Goal: Information Seeking & Learning: Learn about a topic

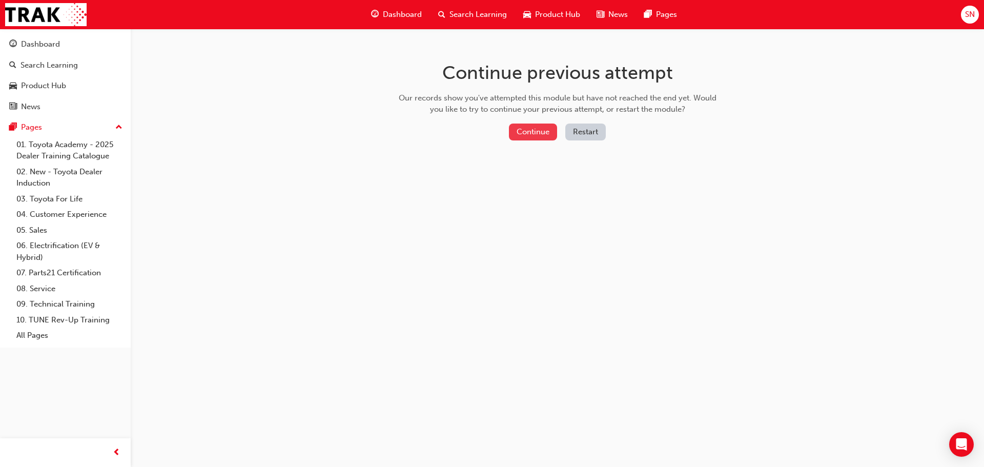
click at [533, 137] on button "Continue" at bounding box center [533, 132] width 48 height 17
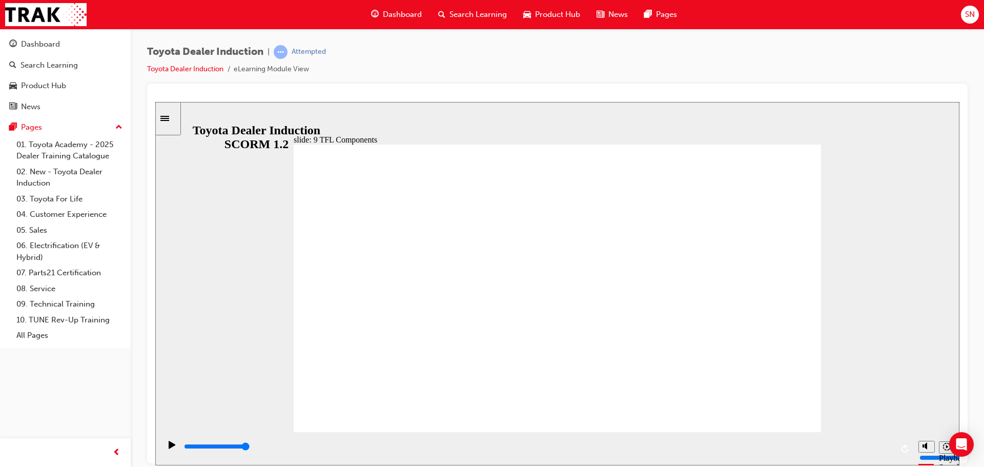
click at [250, 448] on input "slide progress" at bounding box center [217, 446] width 66 height 8
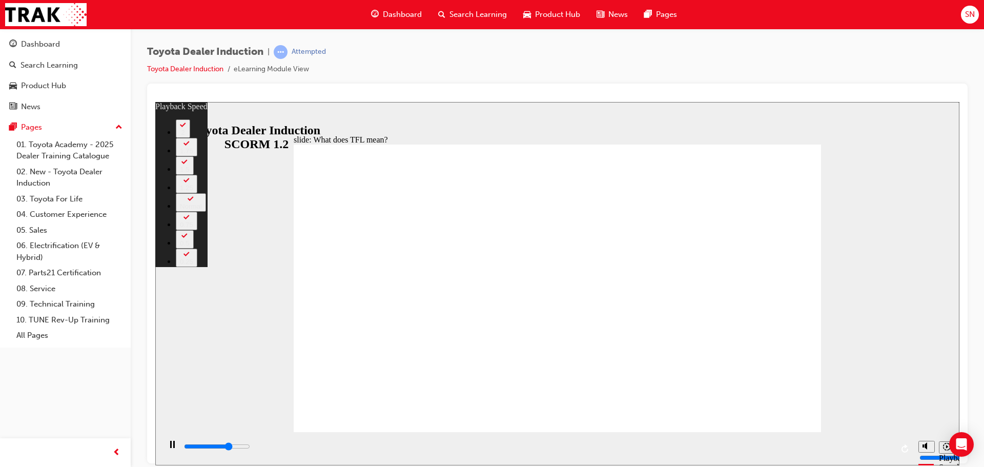
type input "7600"
type input "0"
type input "7800"
type input "1"
type input "8100"
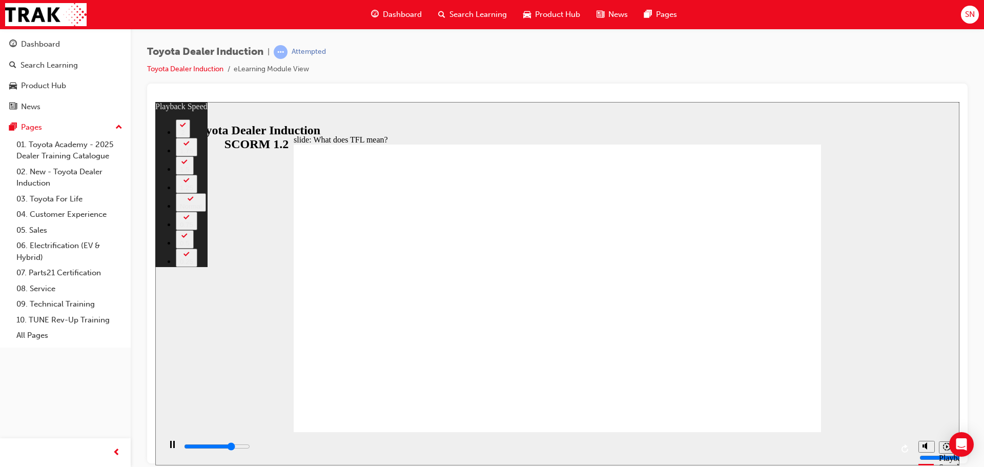
type input "1"
type input "8400"
type input "1"
type input "8600"
type input "1"
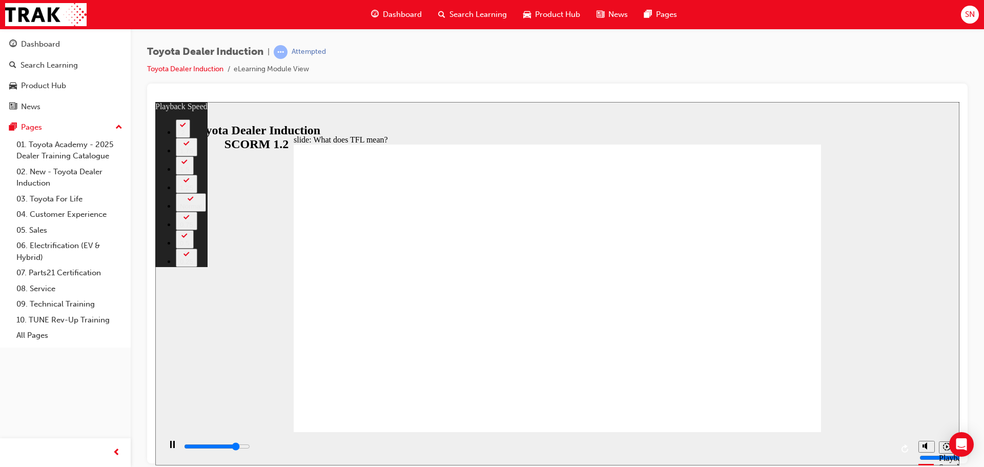
type input "8900"
type input "2"
type input "9100"
type input "102"
type input "9100"
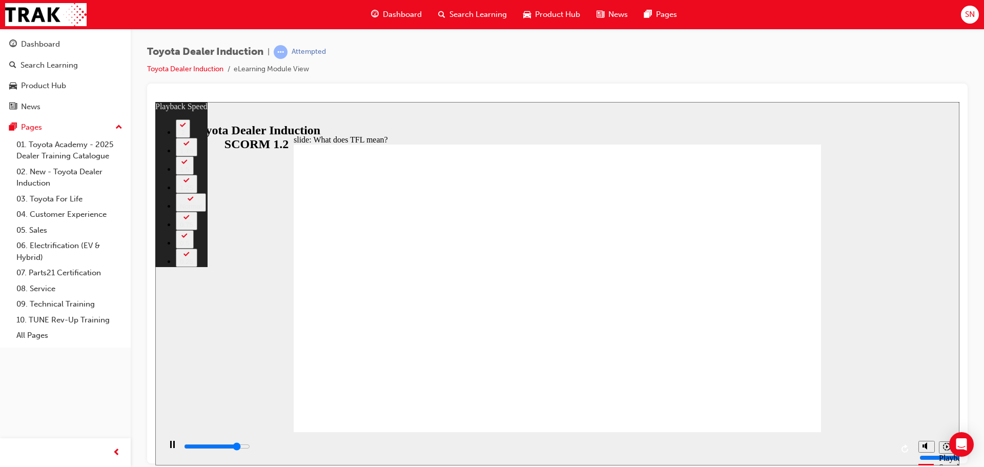
type input "102"
type input "9100"
type input "102"
type input "9400"
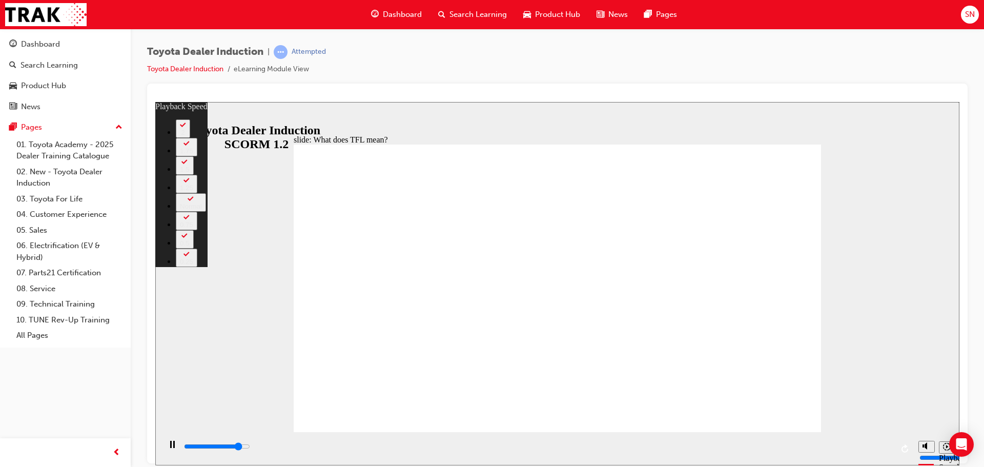
type input "102"
type input "9700"
type input "102"
type input "9900"
type input "103"
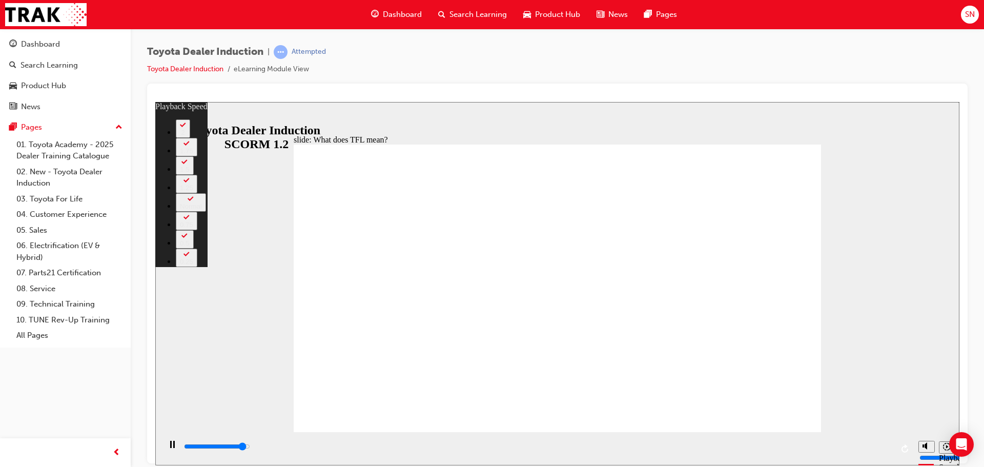
type input "10200"
type input "103"
type input "10400"
type input "124"
type input "10400"
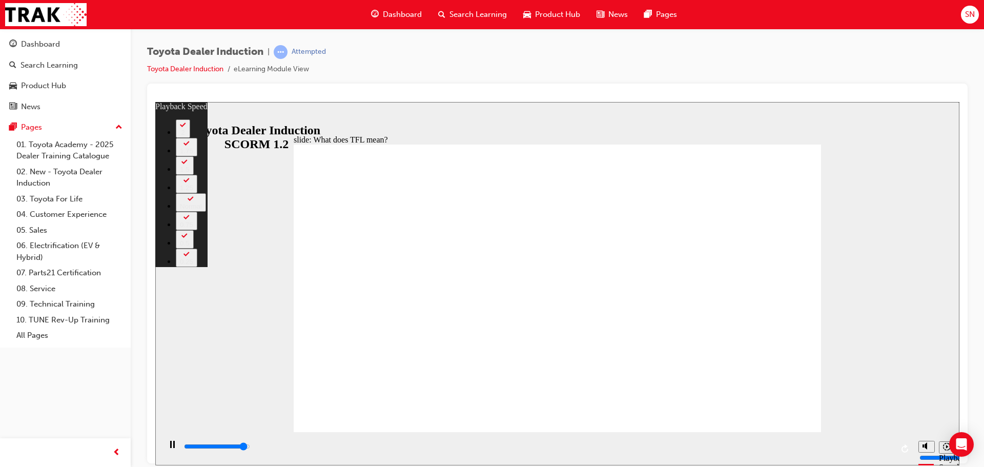
type input "124"
type input "10400"
type input "124"
type input "10700"
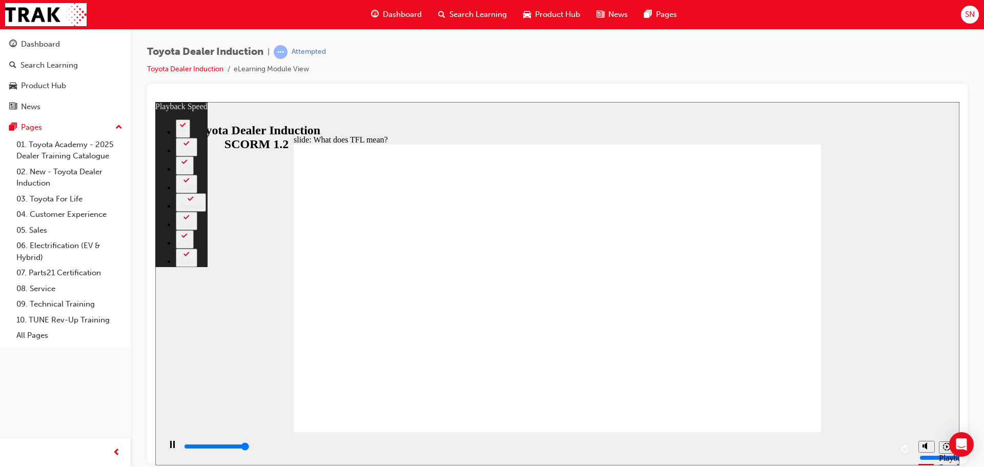
type input "124"
type input "10800"
type input "139"
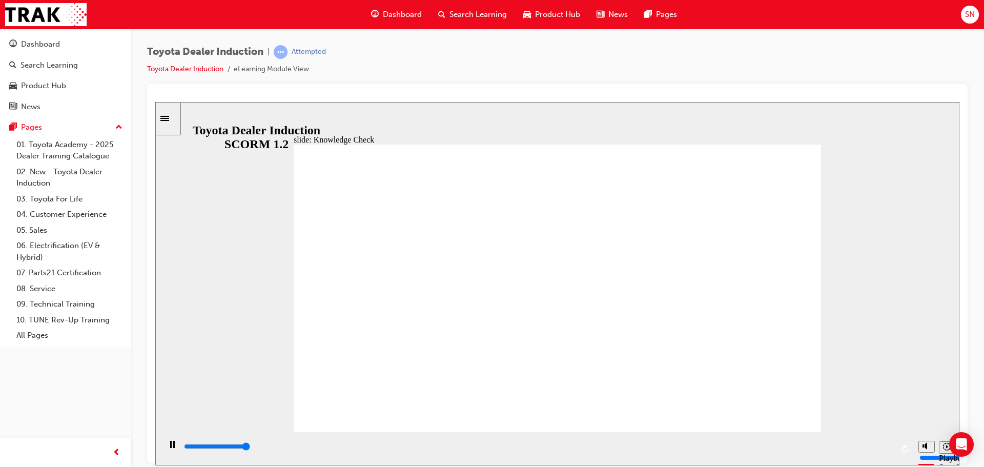
type input "5000"
radio input "true"
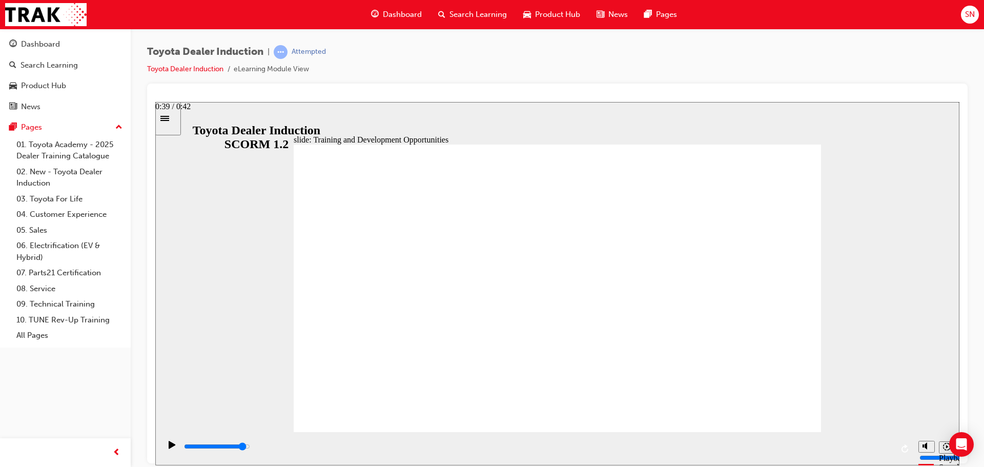
click at [851, 450] on div "playback controls" at bounding box center [538, 446] width 710 height 11
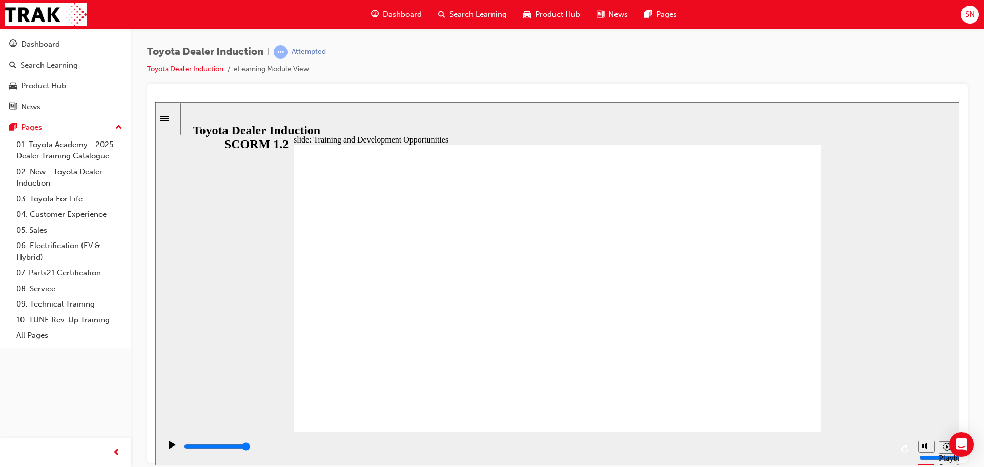
type input "5000"
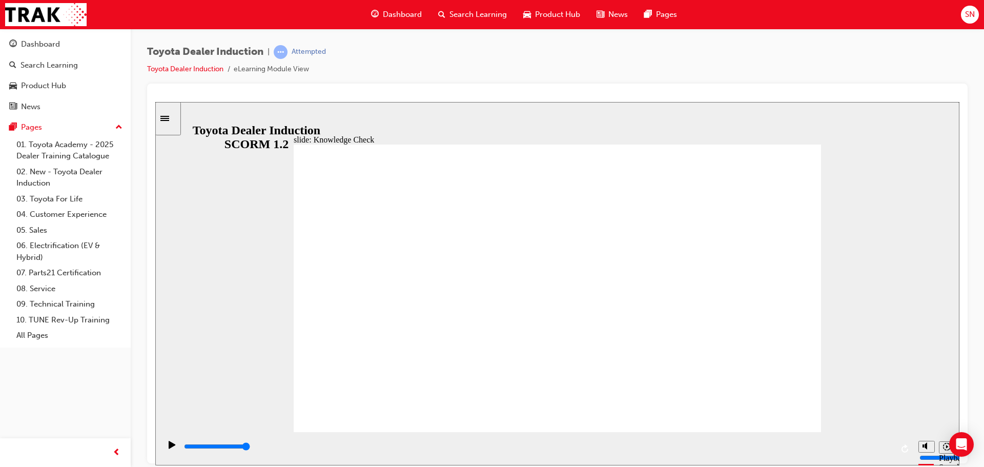
radio input "true"
type input "70200"
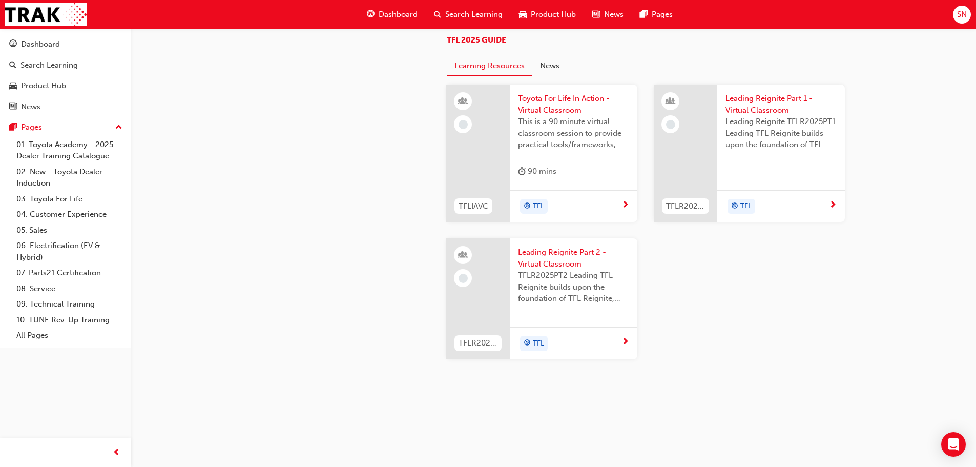
scroll to position [512, 0]
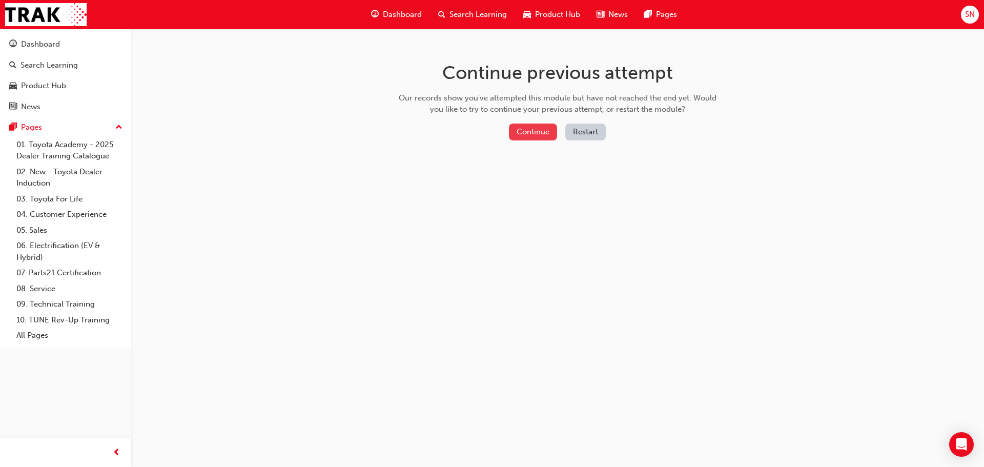
click at [535, 134] on button "Continue" at bounding box center [533, 132] width 48 height 17
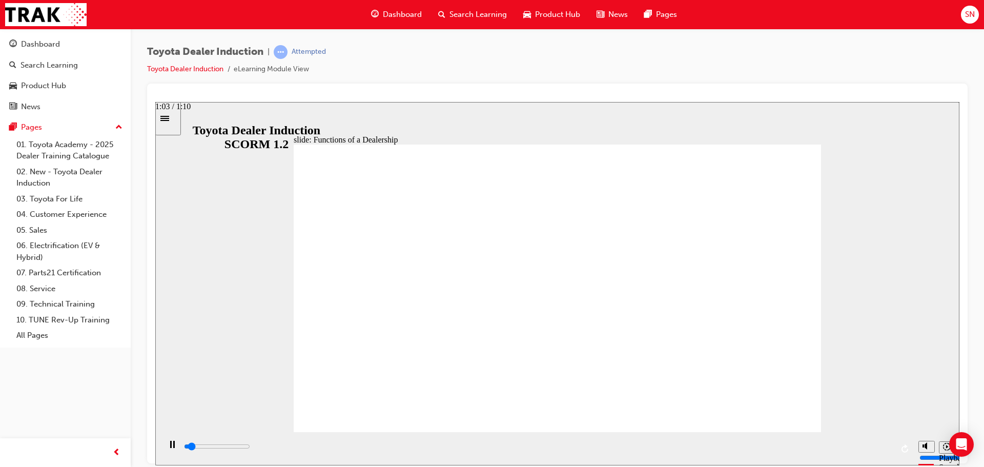
click at [836, 445] on div "playback controls" at bounding box center [538, 446] width 710 height 11
click at [250, 448] on input "slide progress" at bounding box center [217, 446] width 66 height 8
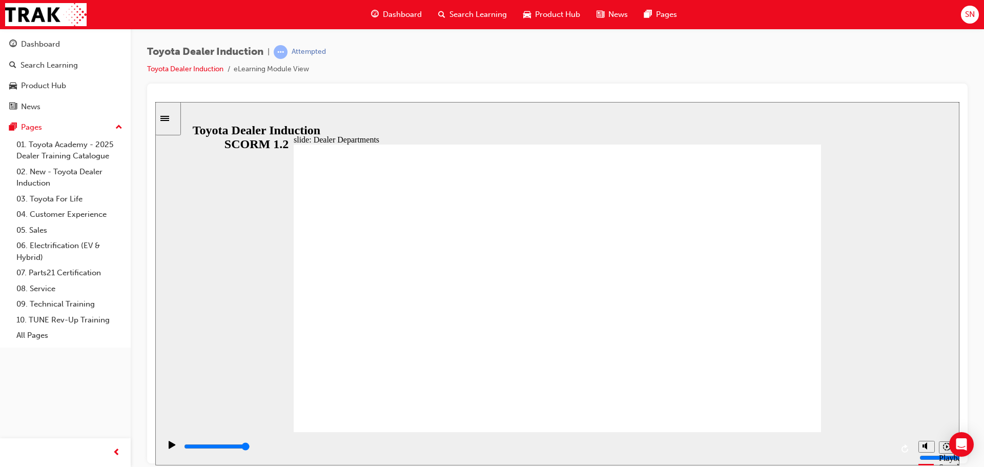
click at [250, 448] on input "slide progress" at bounding box center [217, 446] width 66 height 8
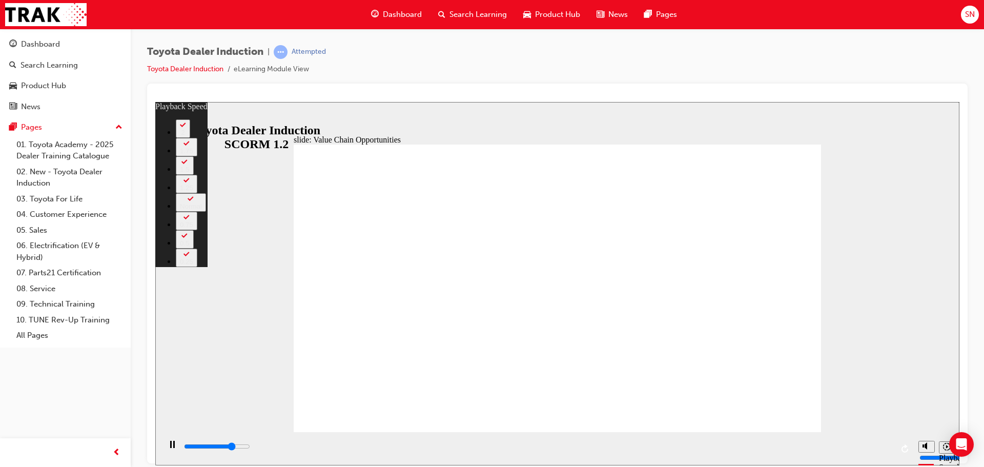
type input "8500"
type input "0"
type input "8800"
type input "0"
type input "9000"
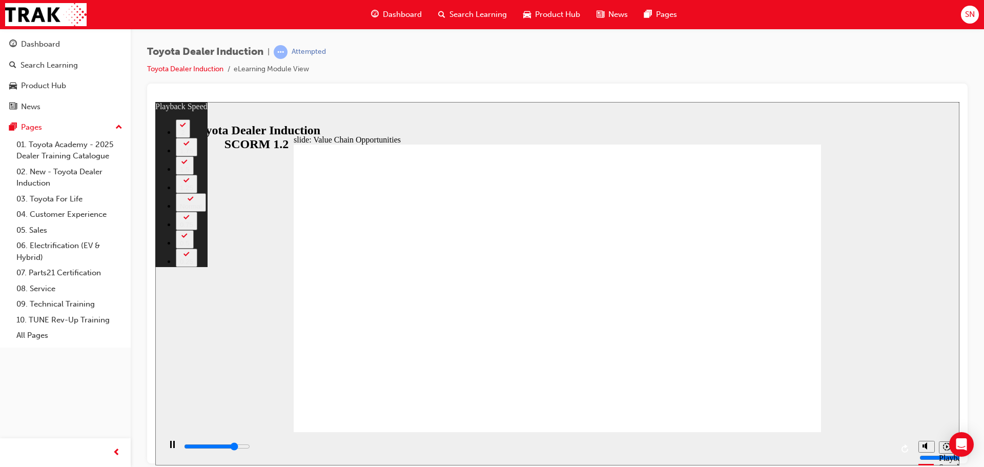
type input "1"
type input "9300"
type input "1"
type input "9500"
type input "1"
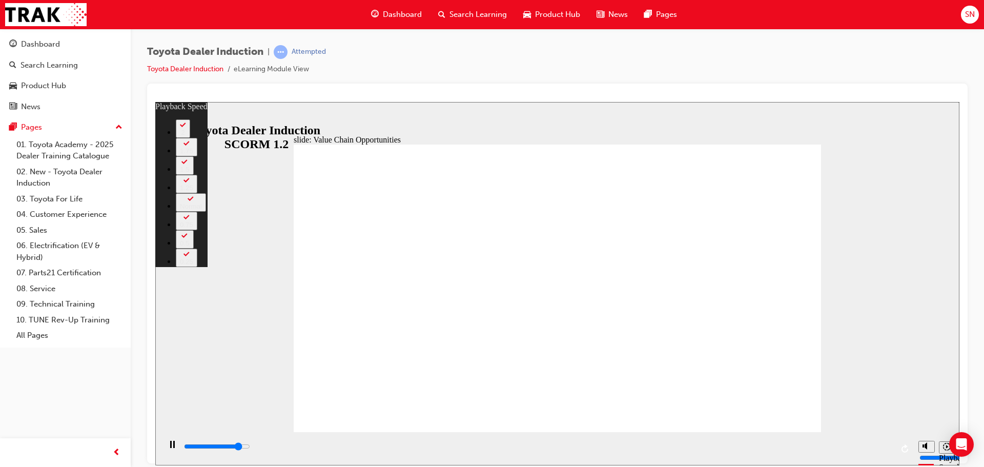
type input "9800"
type input "1"
type input "9800"
type input "54"
type input "9900"
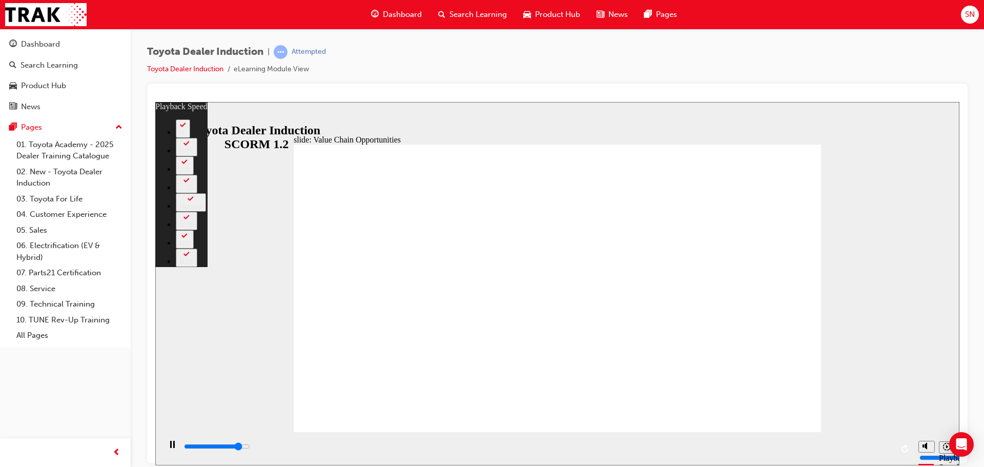
type input "54"
type input "9900"
type input "54"
type input "10200"
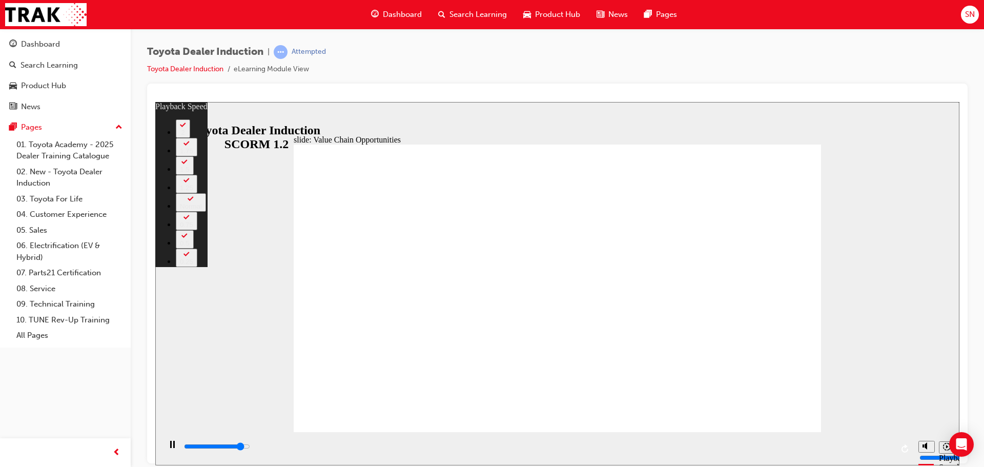
type input "54"
type input "10400"
type input "60"
type input "10400"
type input "60"
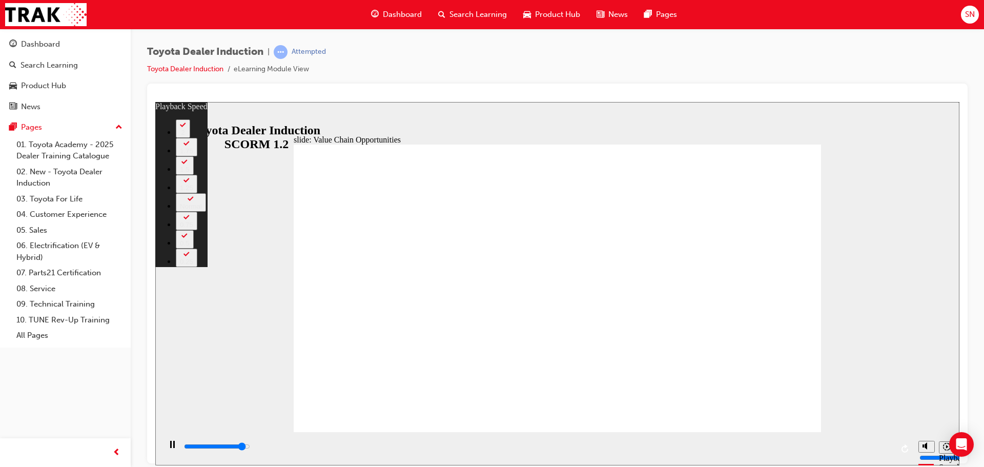
type input "10500"
type input "60"
type input "10800"
type input "60"
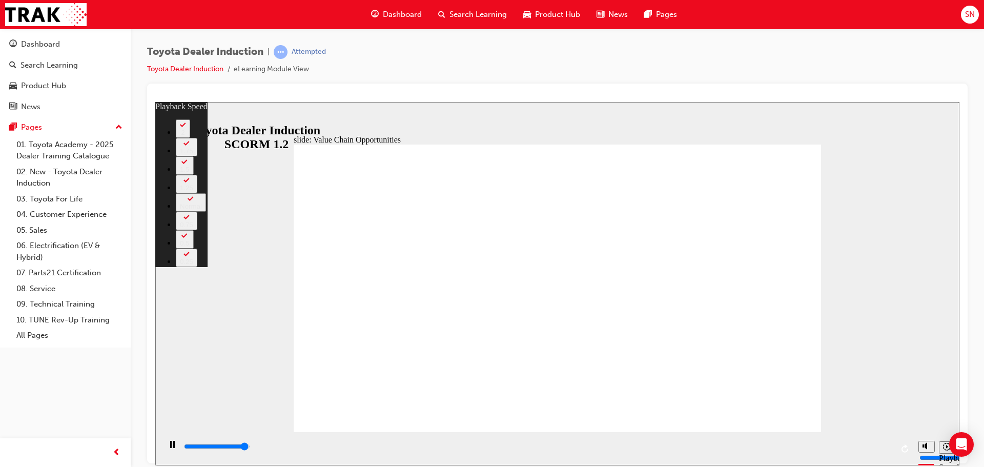
type input "11000"
type input "60"
type input "11100"
type input "63"
type input "11100"
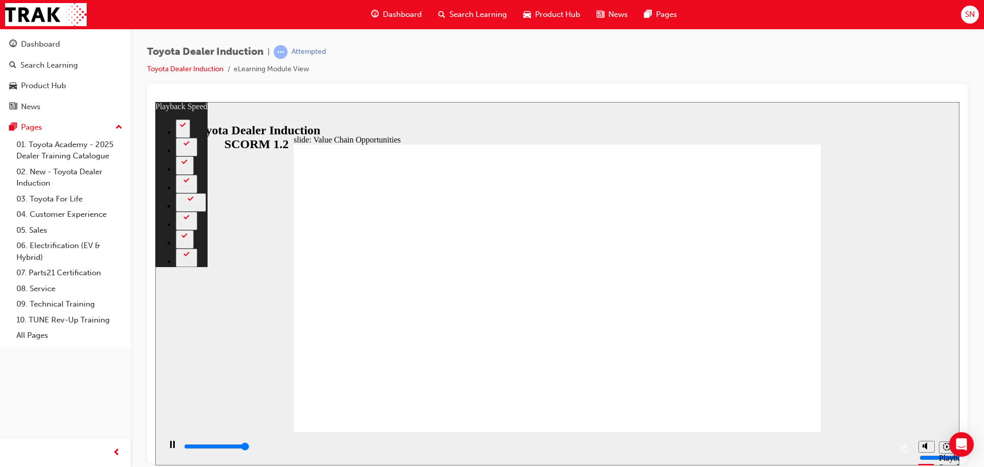
type input "63"
type input "11100"
type input "63"
type input "11300"
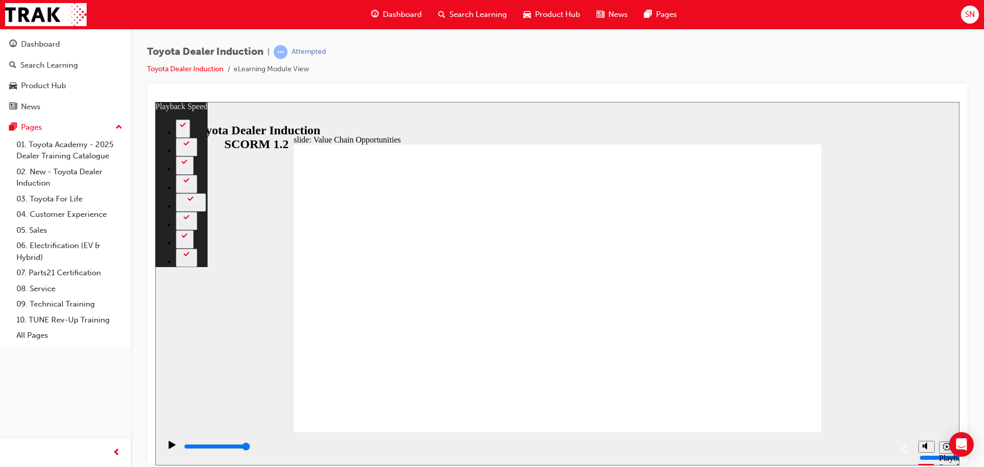
type input "64"
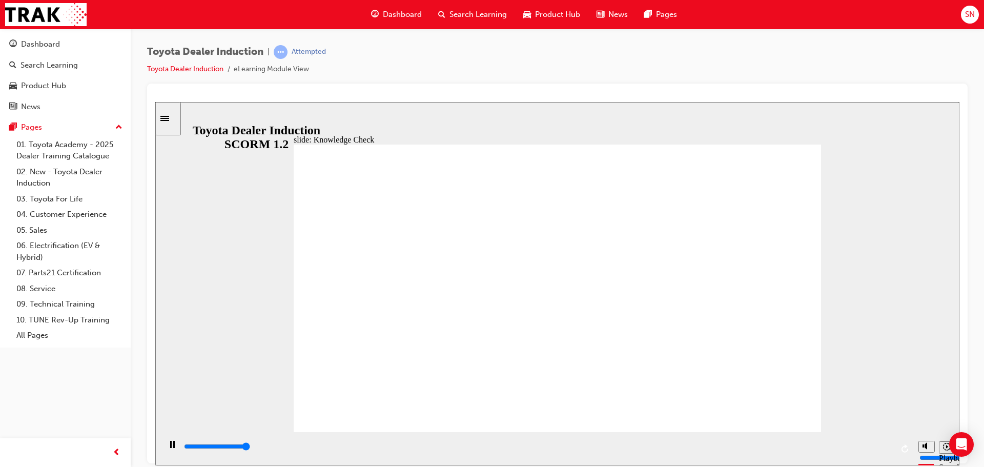
type input "5000"
radio input "true"
type input "5000"
radio input "true"
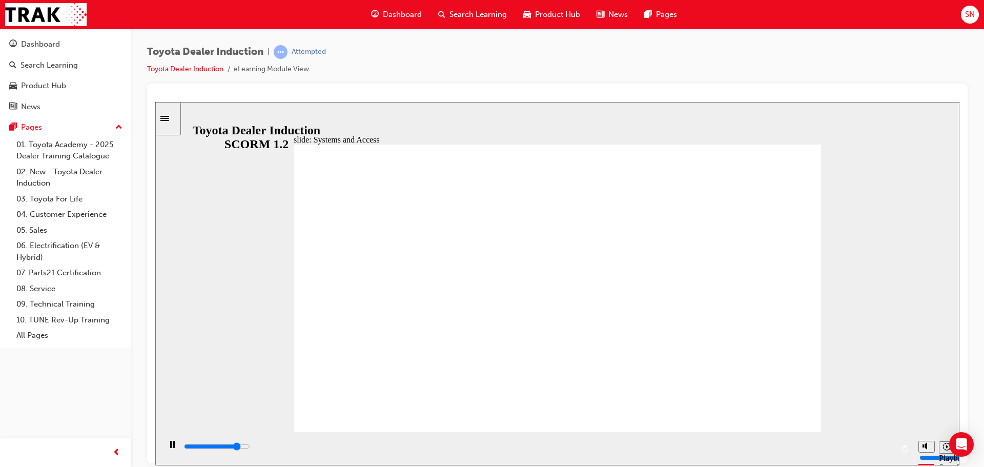
click at [877, 294] on div "slide: Systems and Access Multiply 1 Rectangle 3 Group 1 Rectangle 1 Toyota Cen…" at bounding box center [557, 282] width 804 height 363
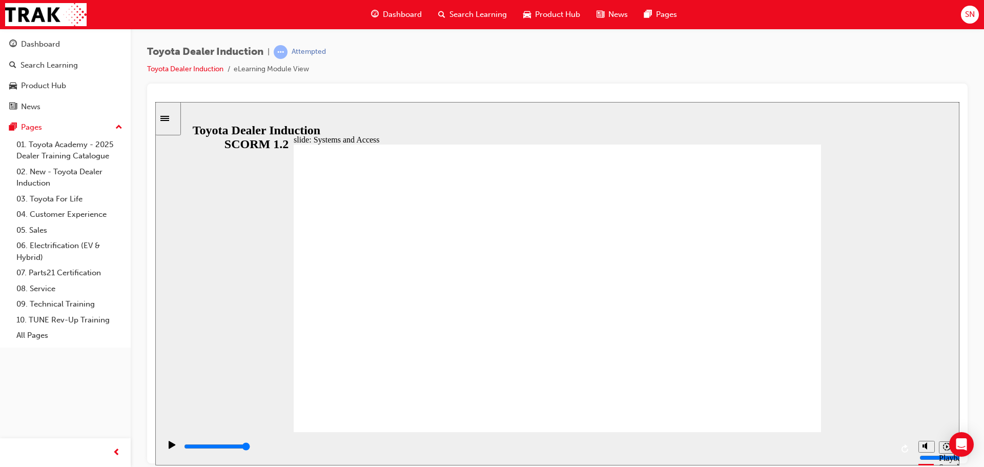
click at [250, 448] on input "slide progress" at bounding box center [217, 446] width 66 height 8
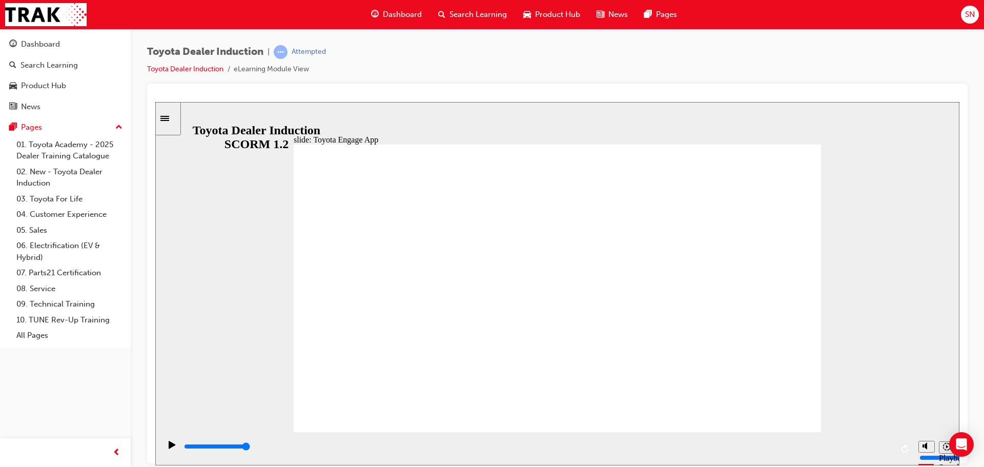
click at [250, 447] on input "slide progress" at bounding box center [217, 446] width 66 height 8
click at [872, 446] on div "playback controls" at bounding box center [538, 446] width 710 height 11
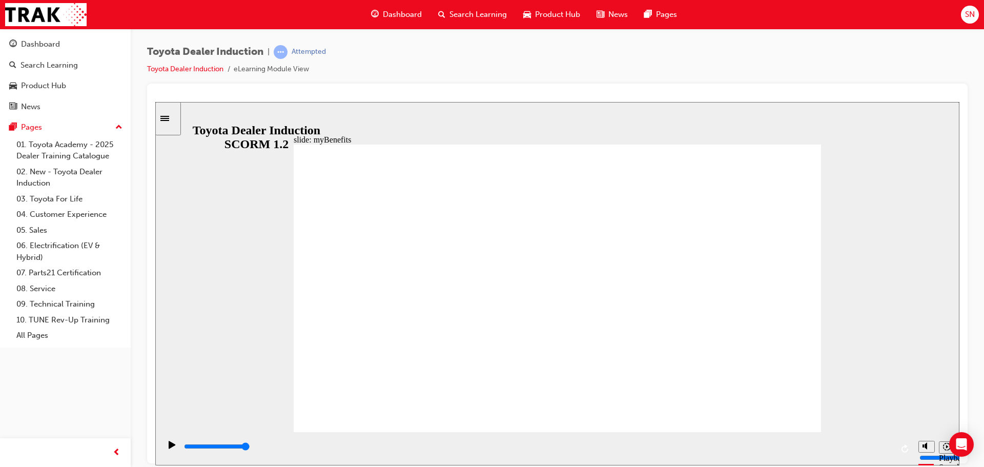
click at [250, 448] on input "slide progress" at bounding box center [217, 446] width 66 height 8
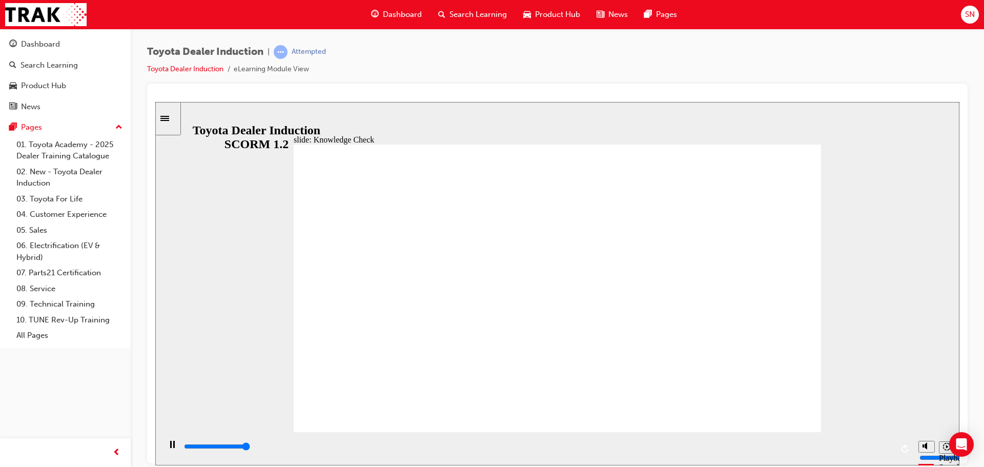
type input "5000"
type input "t"
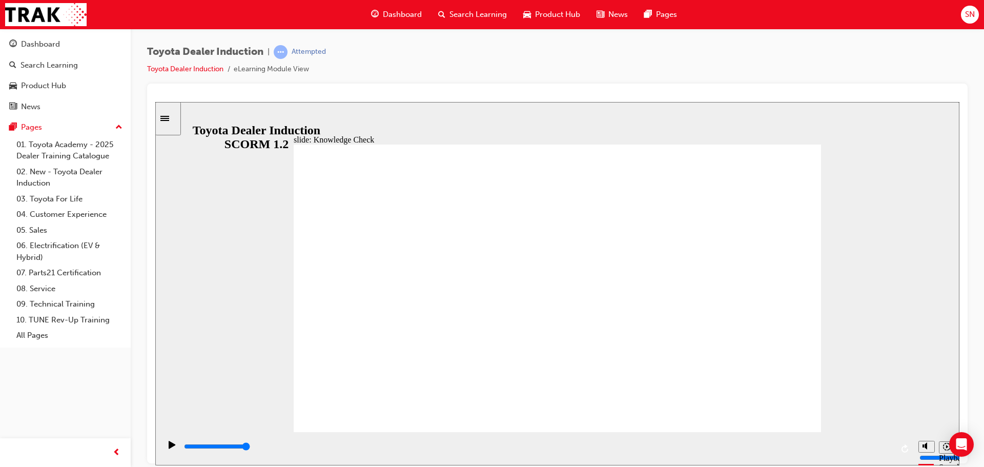
type input "tp"
type input "t"
type input "to"
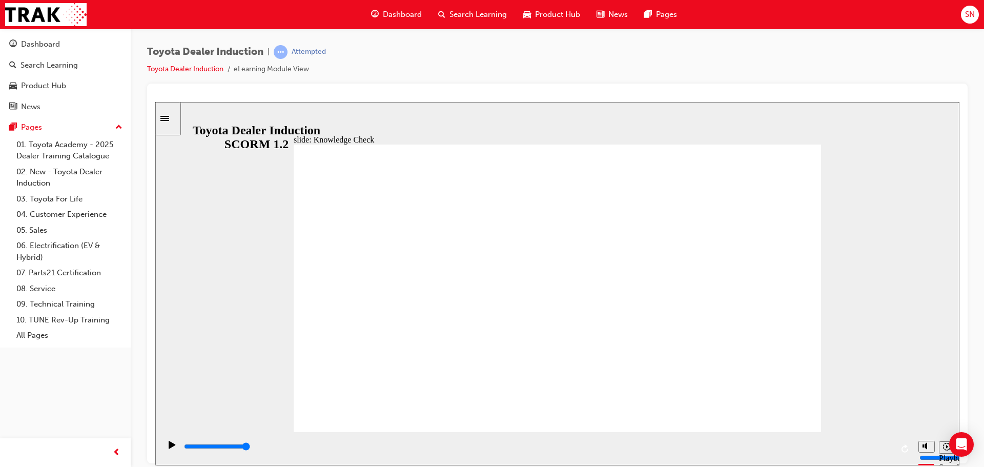
type input "to"
type input "toy"
type input "toyo"
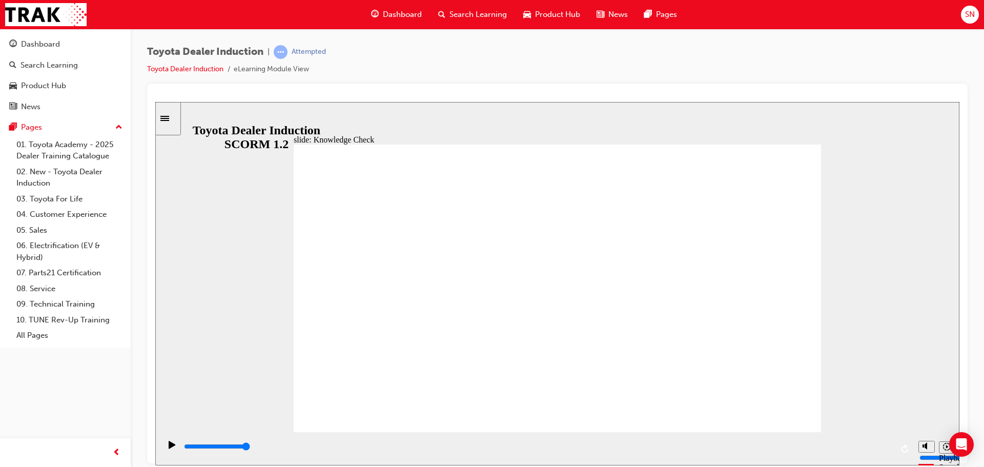
type input "toyot"
type input "toyota"
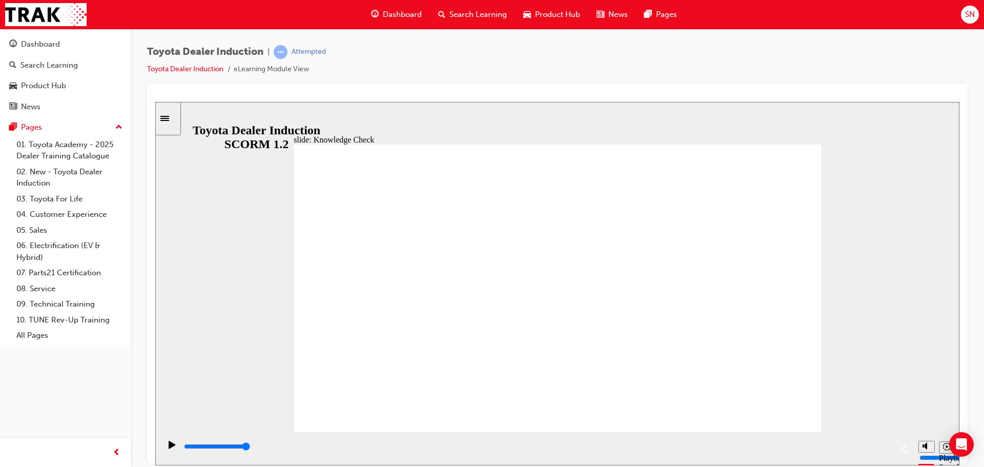
type input "toyota"
type input "toyota a"
type input "toyota ac"
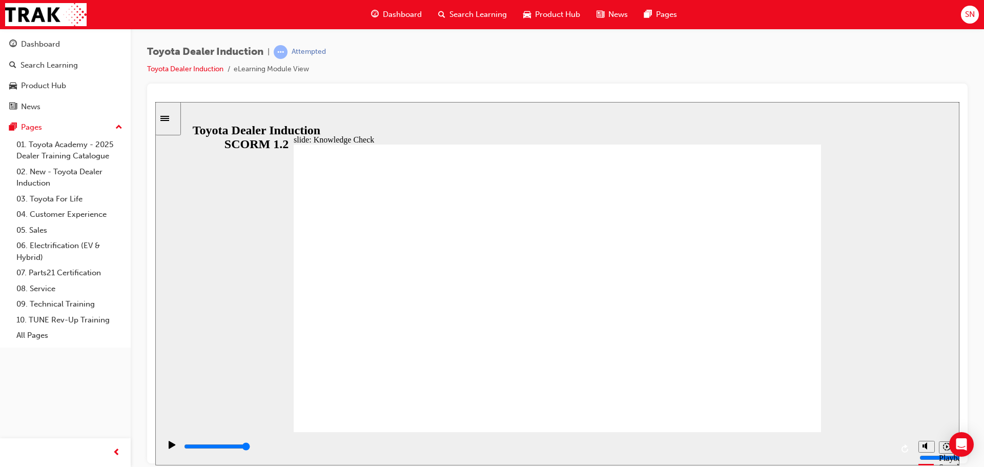
type input "toyota acc"
type input "toyota acce"
type input "toyota acces"
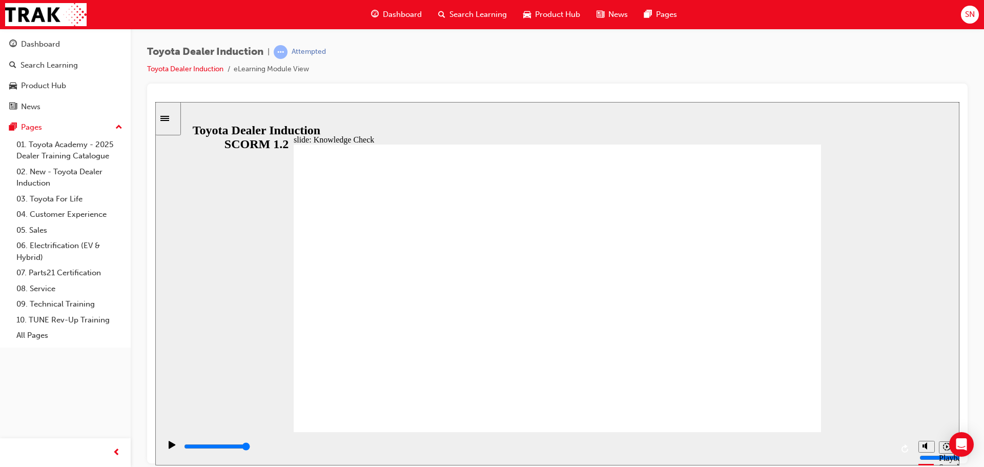
type input "toyota acces"
type input "toyota access"
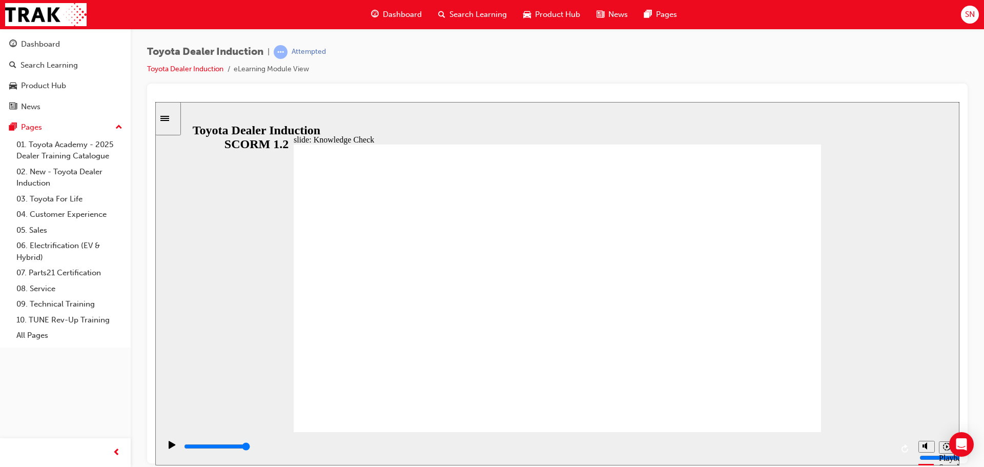
type input "toyota access"
click at [250, 447] on input "slide progress" at bounding box center [217, 446] width 66 height 8
click at [890, 450] on div "playback controls" at bounding box center [538, 446] width 710 height 11
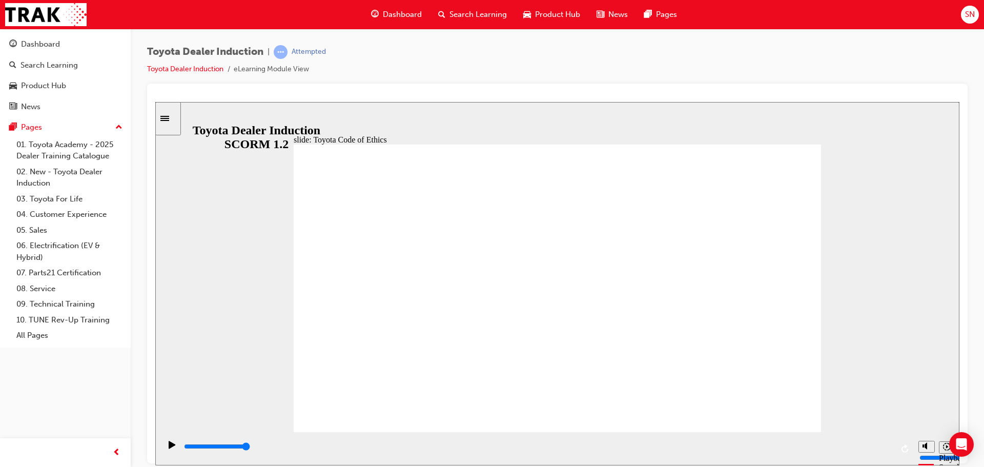
click at [250, 448] on input "slide progress" at bounding box center [217, 446] width 66 height 8
type input "26000"
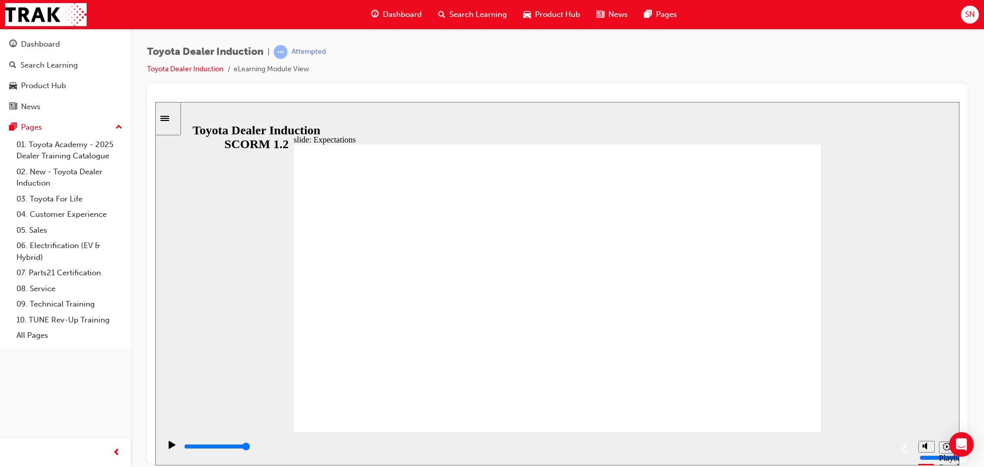
drag, startPoint x: 329, startPoint y: 253, endPoint x: 374, endPoint y: 324, distance: 83.6
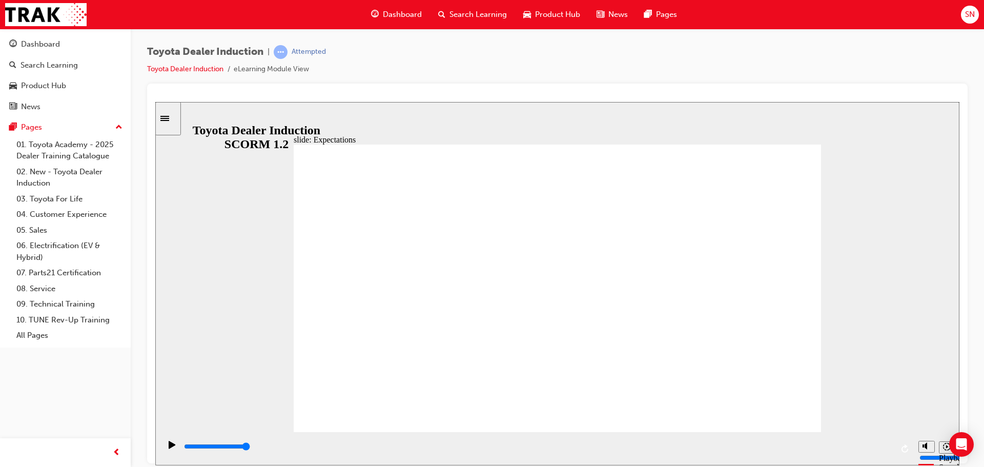
drag, startPoint x: 374, startPoint y: 324, endPoint x: 454, endPoint y: 254, distance: 106.1
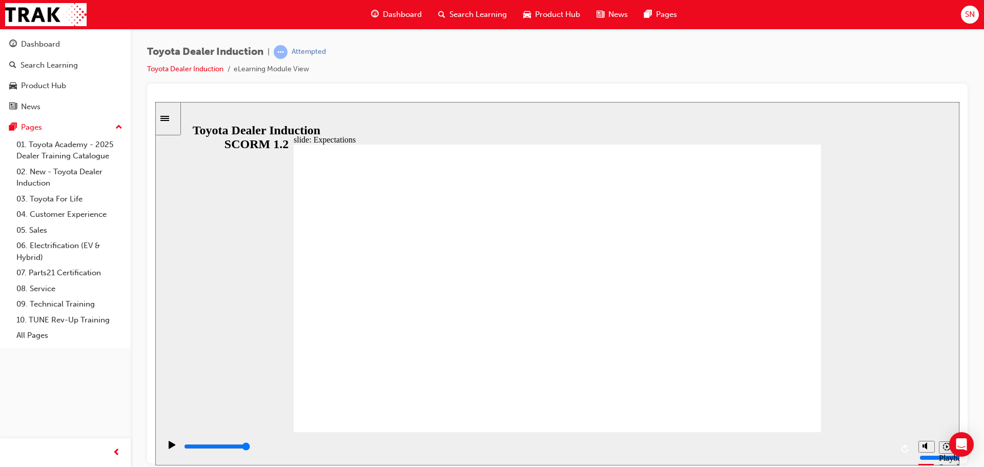
click at [38, 333] on link "All Pages" at bounding box center [69, 335] width 114 height 16
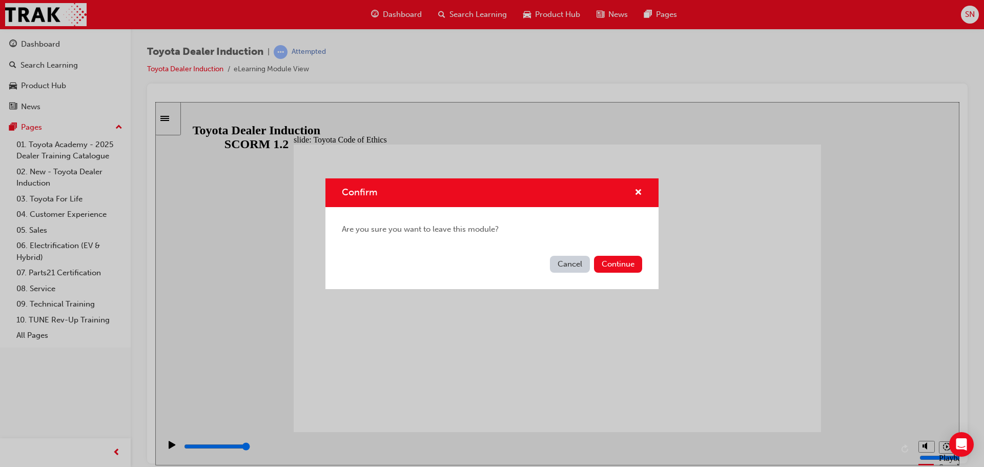
click at [559, 269] on button "Cancel" at bounding box center [570, 264] width 40 height 17
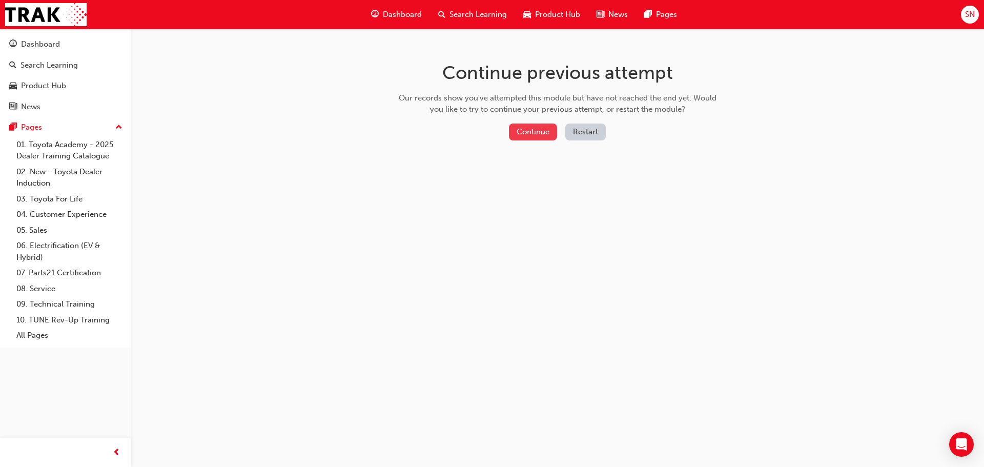
click at [536, 136] on button "Continue" at bounding box center [533, 132] width 48 height 17
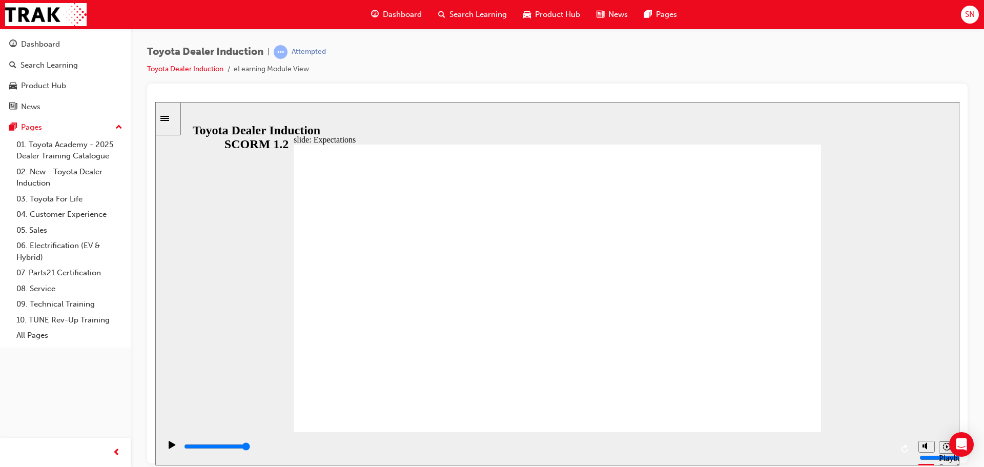
click at [250, 447] on input "slide progress" at bounding box center [217, 446] width 66 height 8
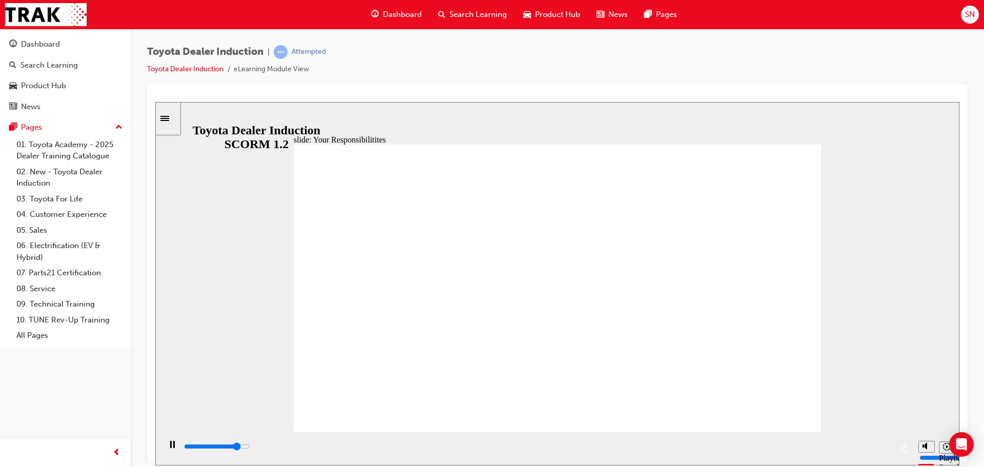
type input "7100"
checkbox input "true"
type input "8400"
checkbox input "true"
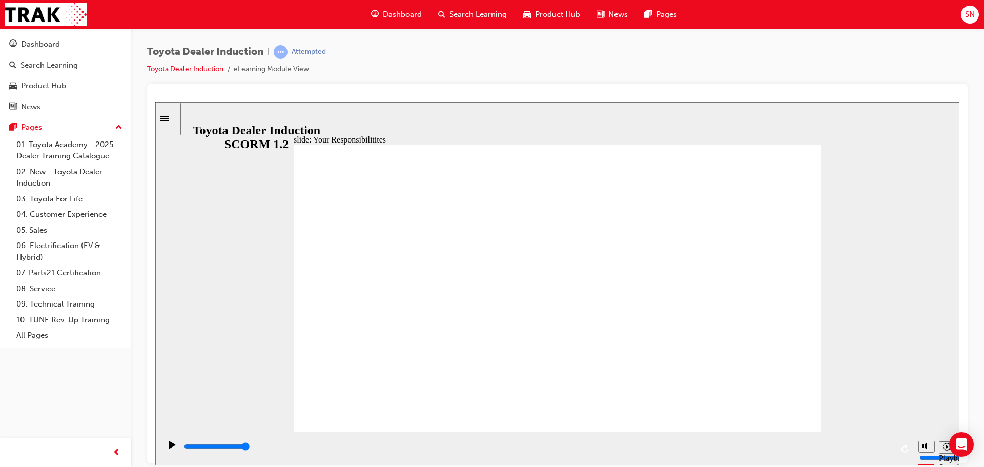
checkbox input "true"
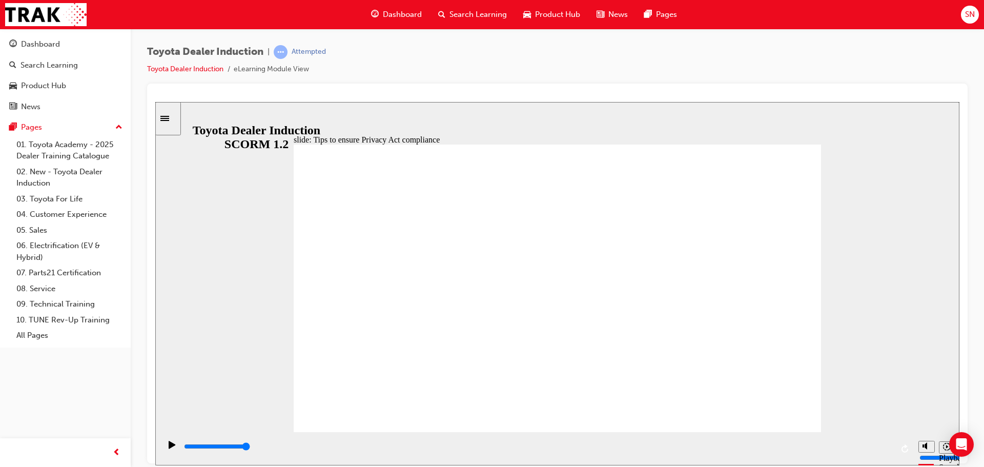
type input "29300"
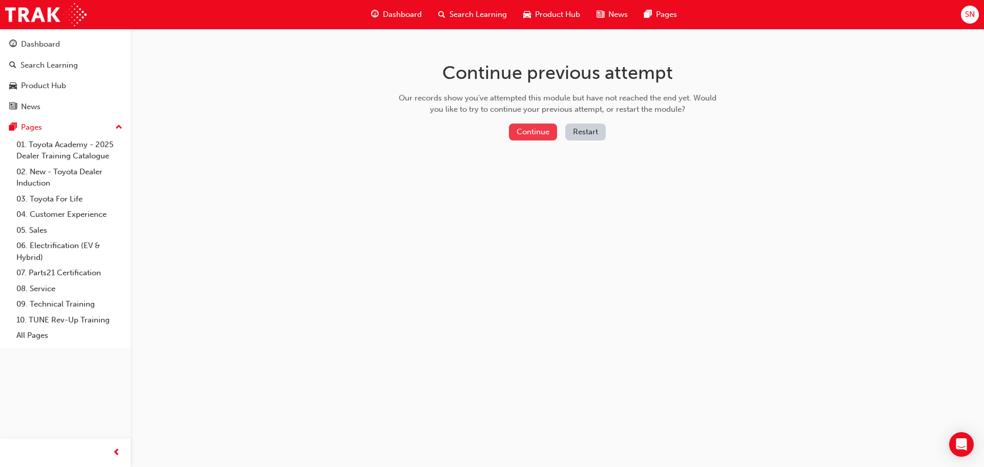
click at [548, 132] on button "Continue" at bounding box center [533, 132] width 48 height 17
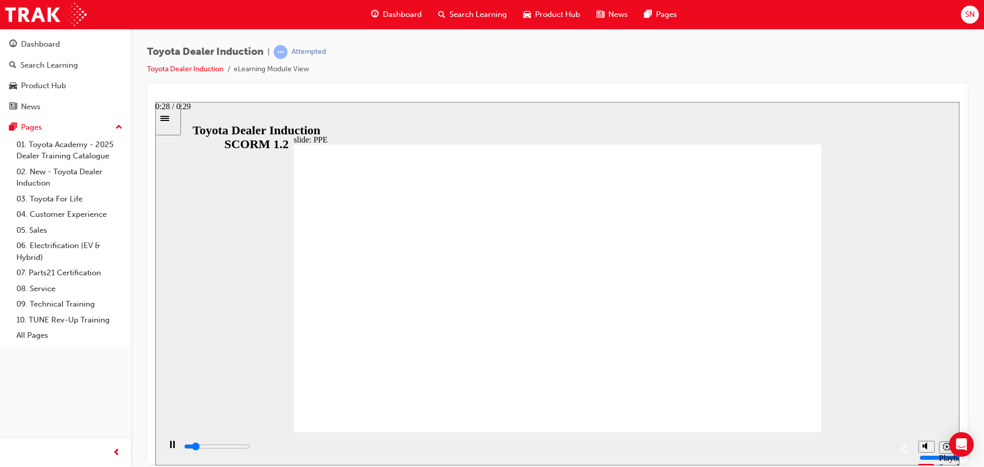
click at [879, 449] on div "playback controls" at bounding box center [538, 446] width 710 height 11
type input "5000"
checkbox input "true"
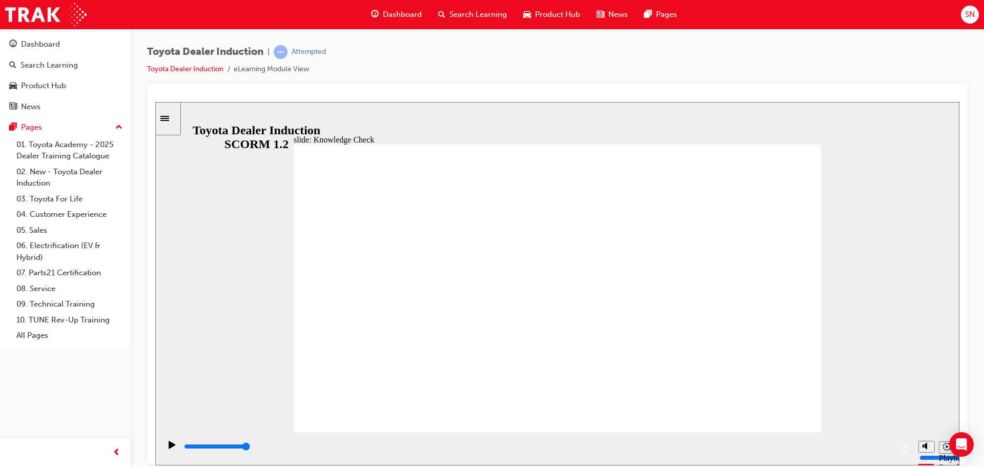
checkbox input "true"
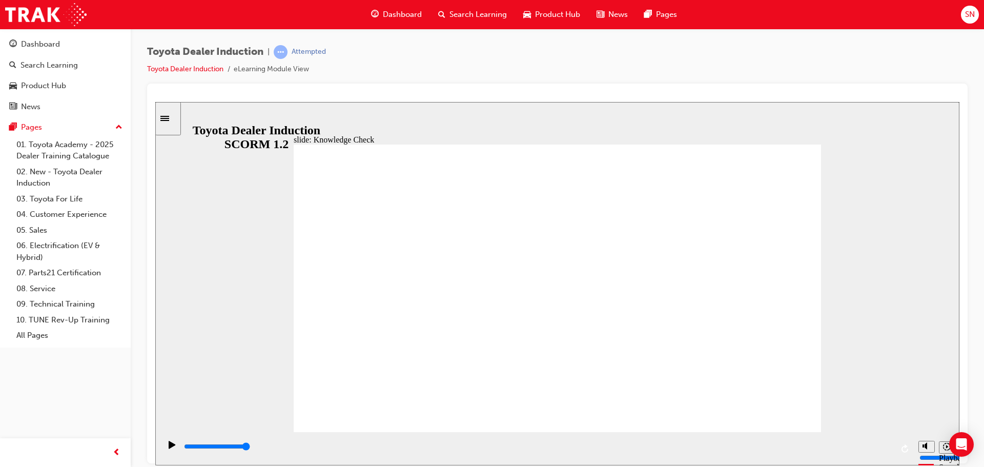
type input "5000"
radio input "true"
type input "5000"
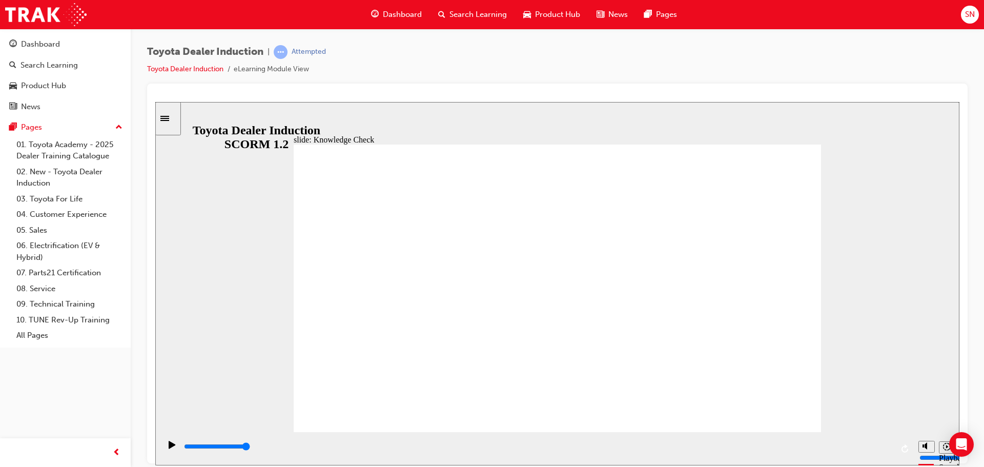
checkbox input "true"
type input "5000"
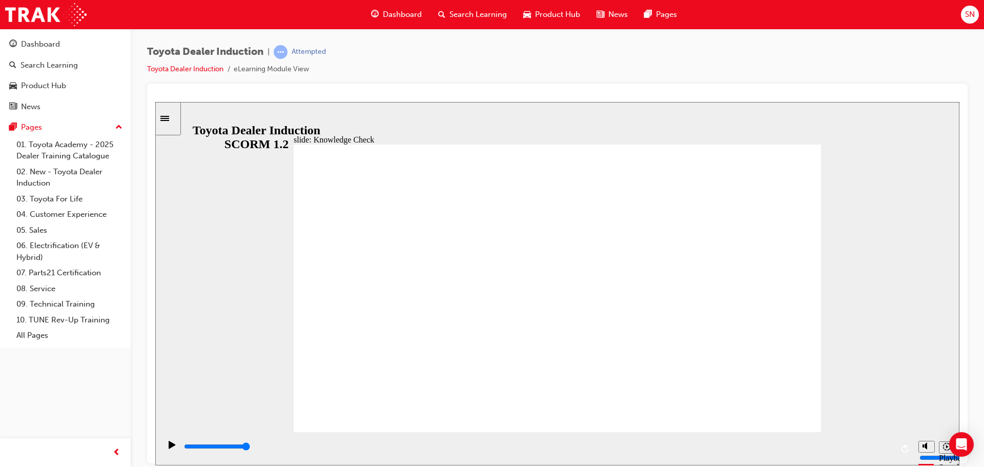
checkbox input "true"
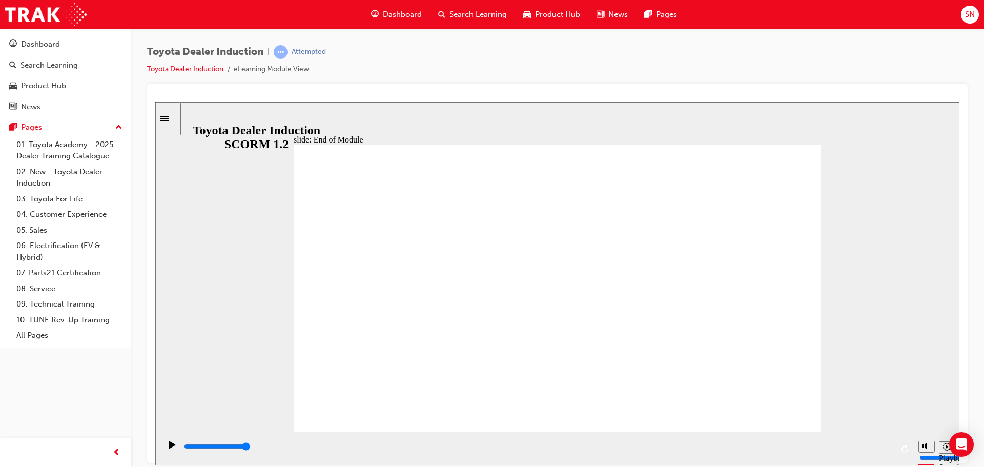
type input "9900"
click at [120, 126] on span "up-icon" at bounding box center [118, 127] width 7 height 13
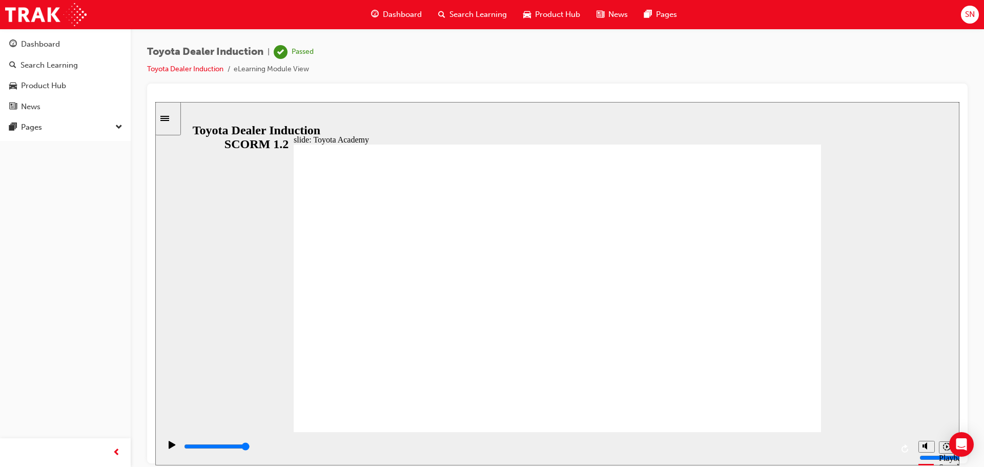
click at [118, 127] on span "down-icon" at bounding box center [118, 127] width 7 height 13
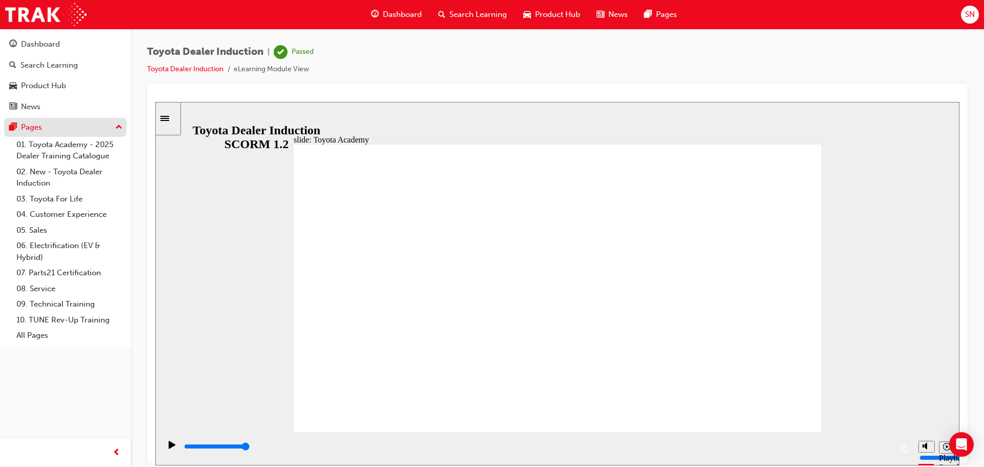
click at [70, 129] on div "Pages" at bounding box center [65, 127] width 112 height 13
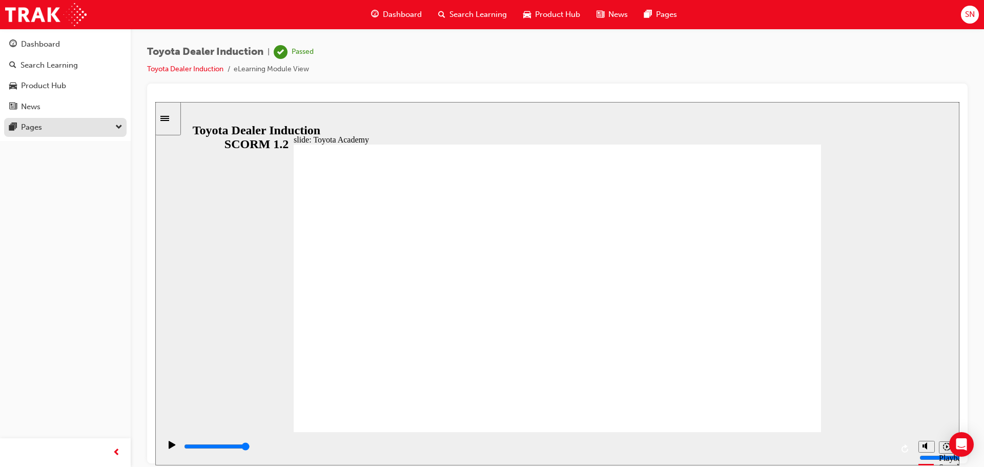
click at [70, 129] on div "Pages" at bounding box center [65, 127] width 112 height 13
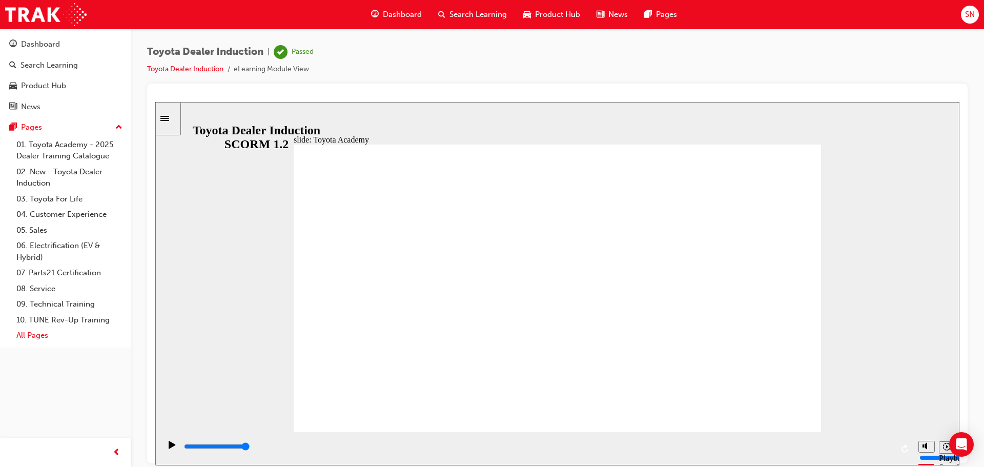
click at [49, 337] on link "All Pages" at bounding box center [69, 335] width 114 height 16
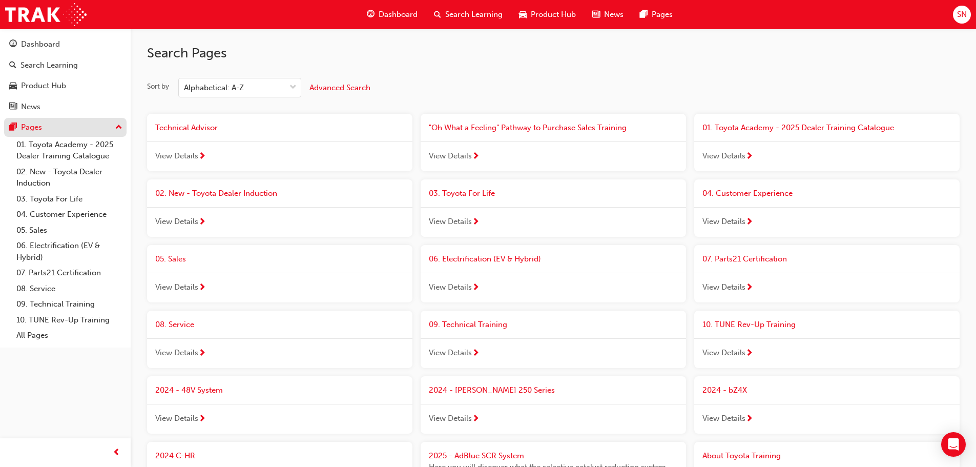
click at [124, 126] on button "Pages" at bounding box center [65, 127] width 122 height 19
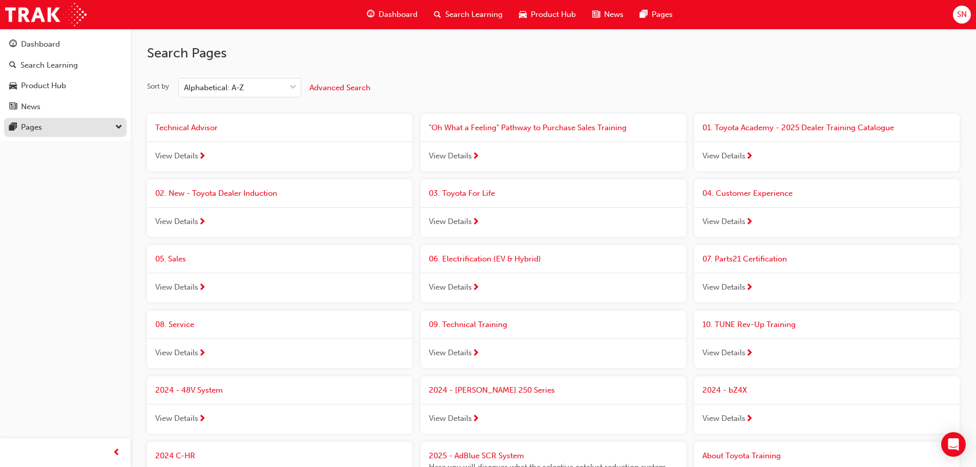
click at [124, 126] on button "Pages" at bounding box center [65, 127] width 122 height 19
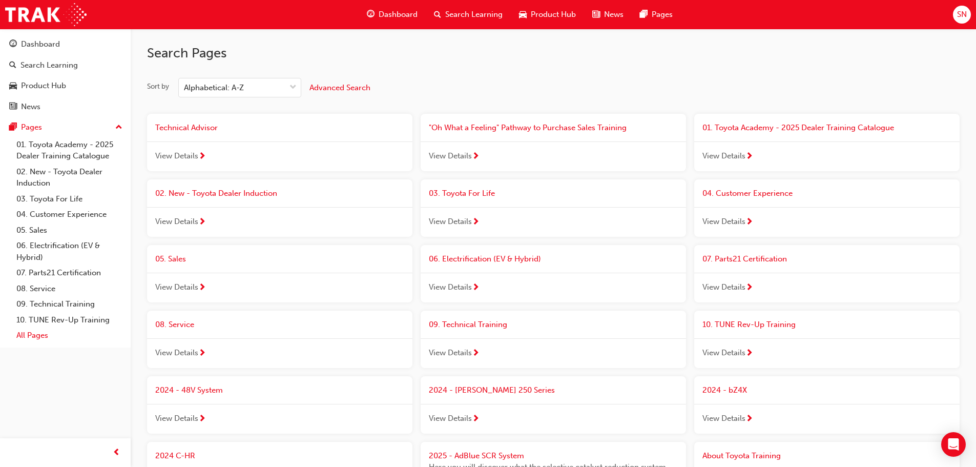
click at [34, 338] on link "All Pages" at bounding box center [69, 335] width 114 height 16
click at [56, 49] on div "Dashboard" at bounding box center [40, 44] width 39 height 12
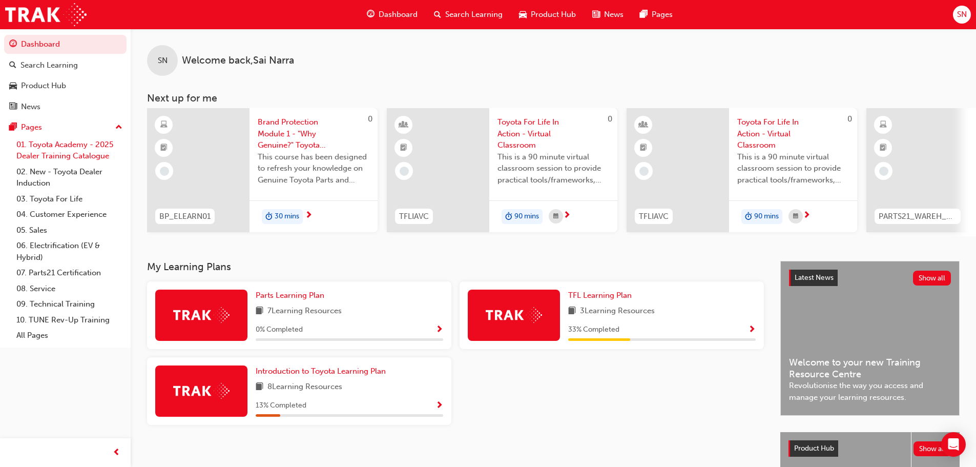
click at [56, 156] on link "01. Toyota Academy - 2025 Dealer Training Catalogue" at bounding box center [69, 150] width 114 height 27
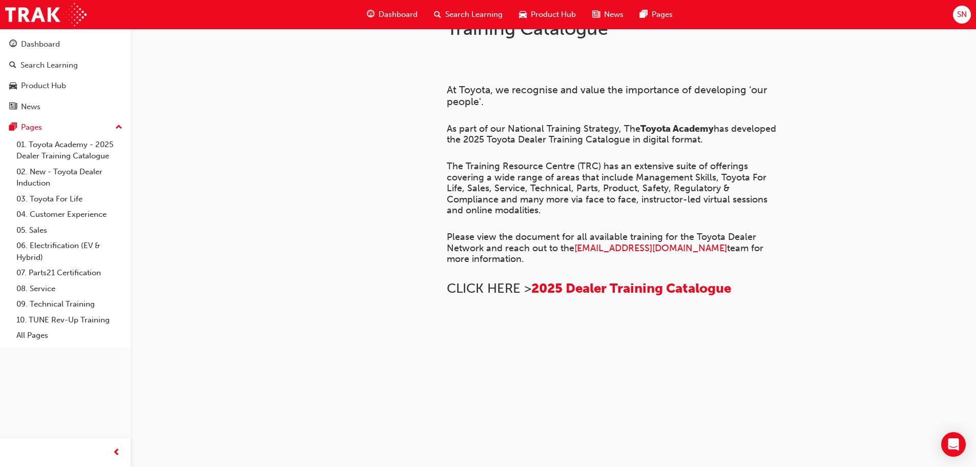
scroll to position [65, 0]
click at [46, 46] on div "Dashboard" at bounding box center [40, 44] width 39 height 12
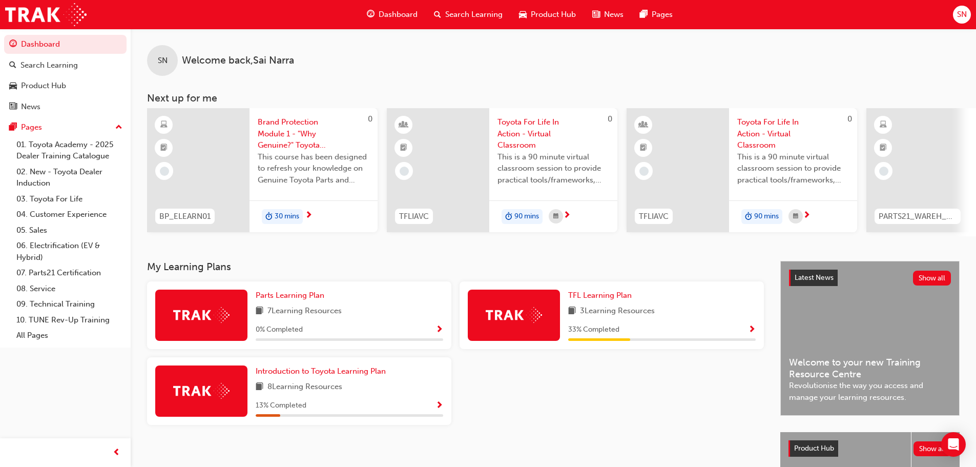
click at [543, 12] on span "Product Hub" at bounding box center [553, 15] width 45 height 12
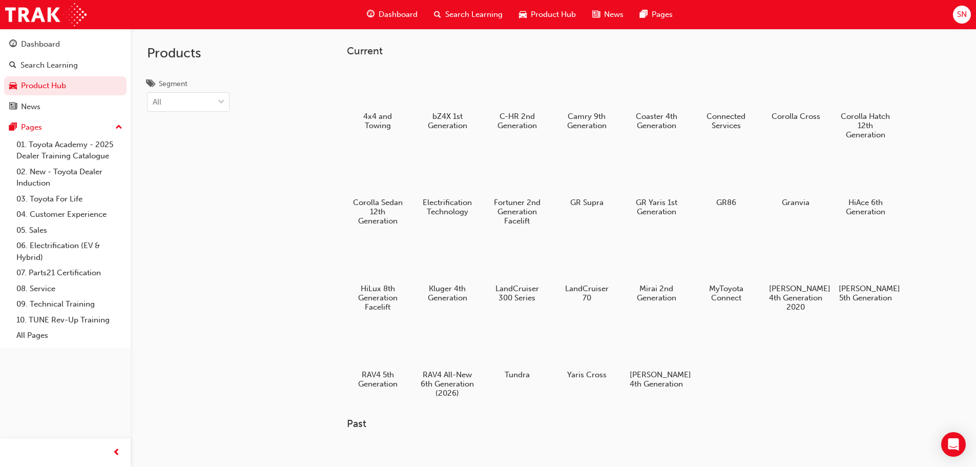
click at [392, 12] on span "Dashboard" at bounding box center [398, 15] width 39 height 12
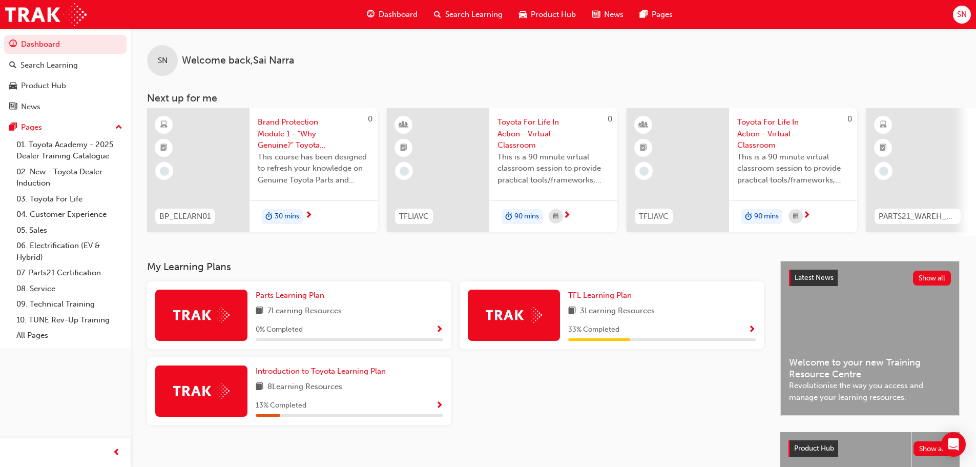
click at [388, 311] on div "7 Learning Resources" at bounding box center [350, 311] width 188 height 13
click at [439, 332] on span "Show Progress" at bounding box center [440, 329] width 8 height 9
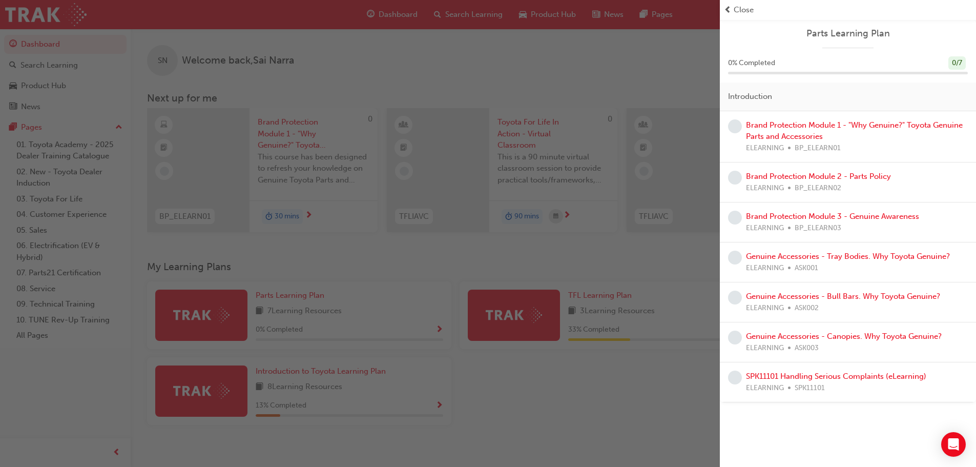
click at [520, 395] on div "button" at bounding box center [360, 233] width 720 height 467
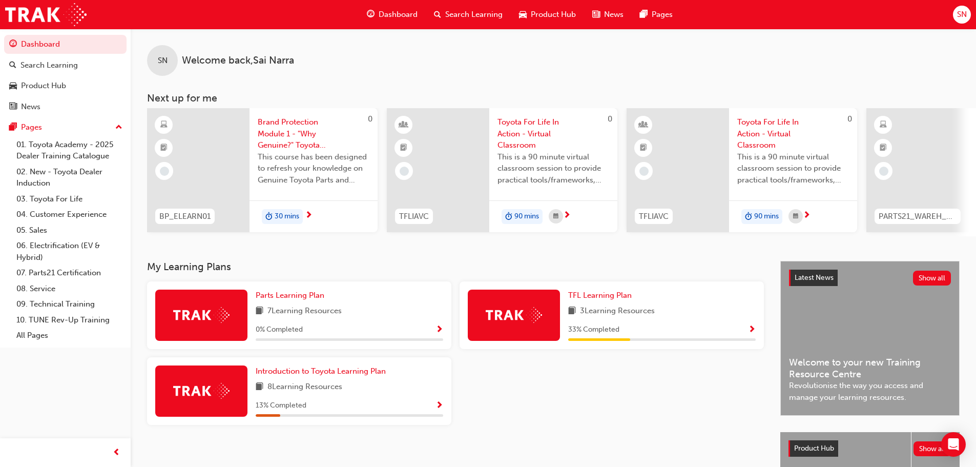
click at [752, 334] on span "Show Progress" at bounding box center [752, 329] width 8 height 9
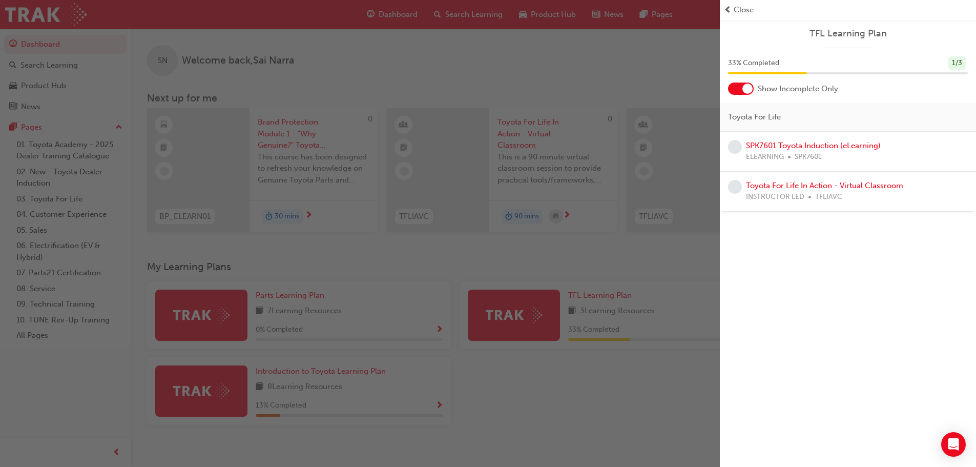
click at [745, 86] on div at bounding box center [748, 89] width 10 height 10
click at [745, 86] on div at bounding box center [741, 89] width 26 height 12
click at [745, 86] on div at bounding box center [748, 89] width 10 height 10
click at [696, 263] on div "button" at bounding box center [360, 233] width 720 height 467
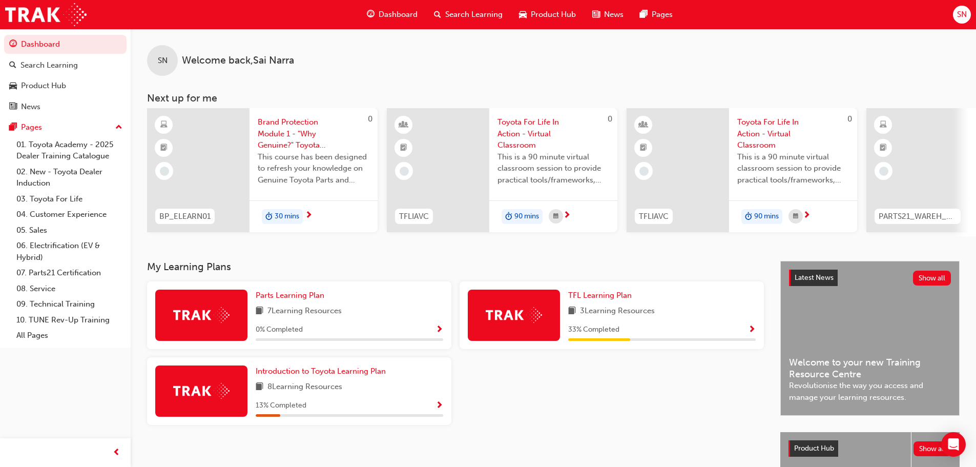
click at [403, 403] on div "13 % Completed" at bounding box center [350, 405] width 188 height 13
click at [441, 408] on span "Show Progress" at bounding box center [440, 405] width 8 height 9
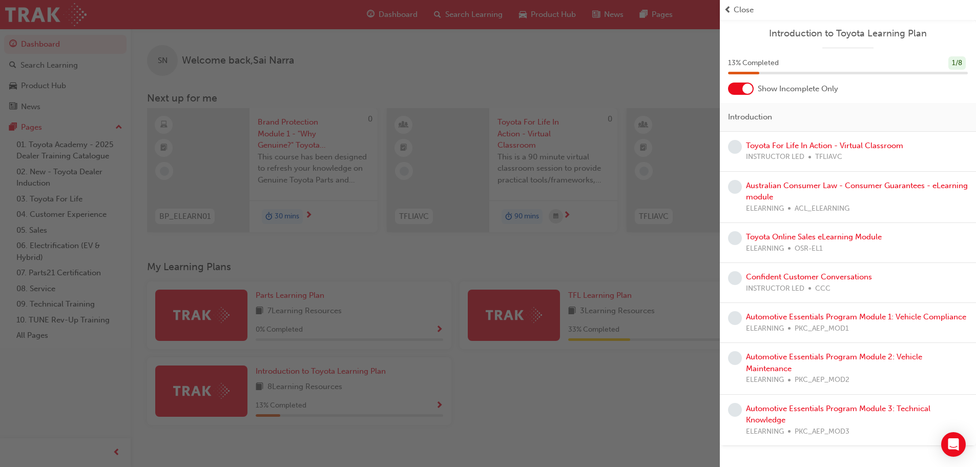
click at [743, 89] on div at bounding box center [748, 89] width 10 height 10
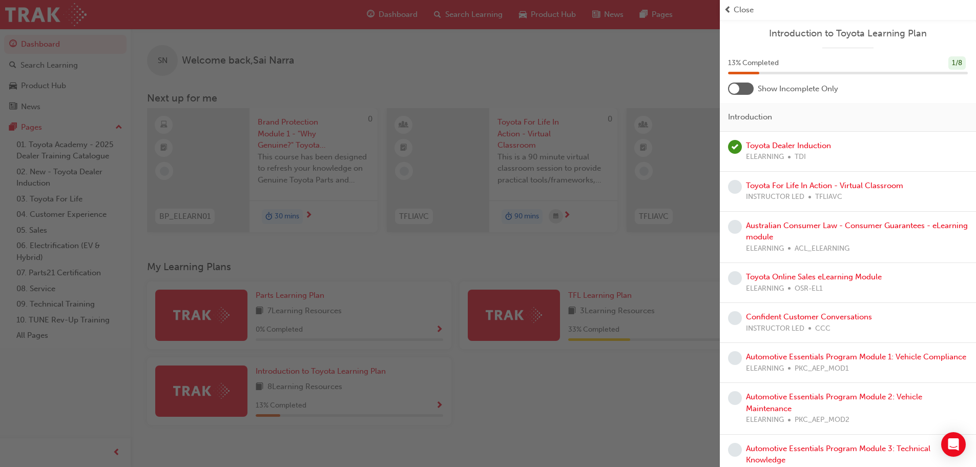
click at [637, 366] on div "button" at bounding box center [360, 233] width 720 height 467
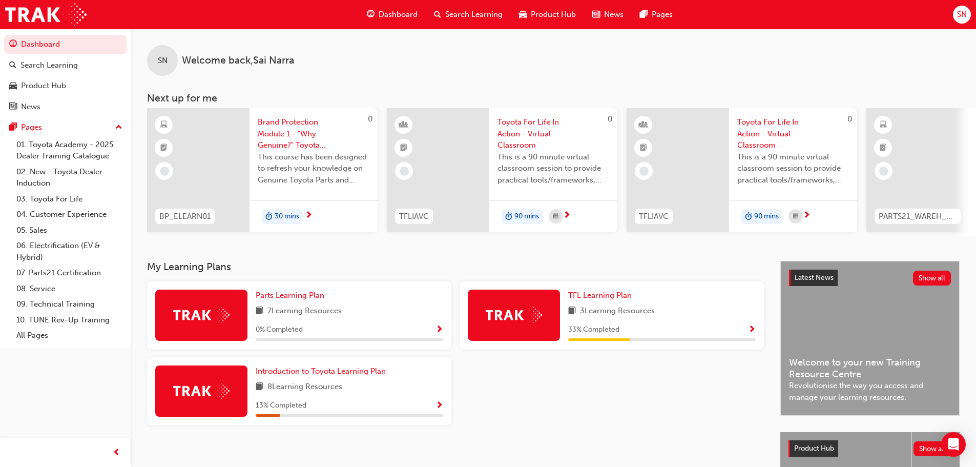
scroll to position [102, 0]
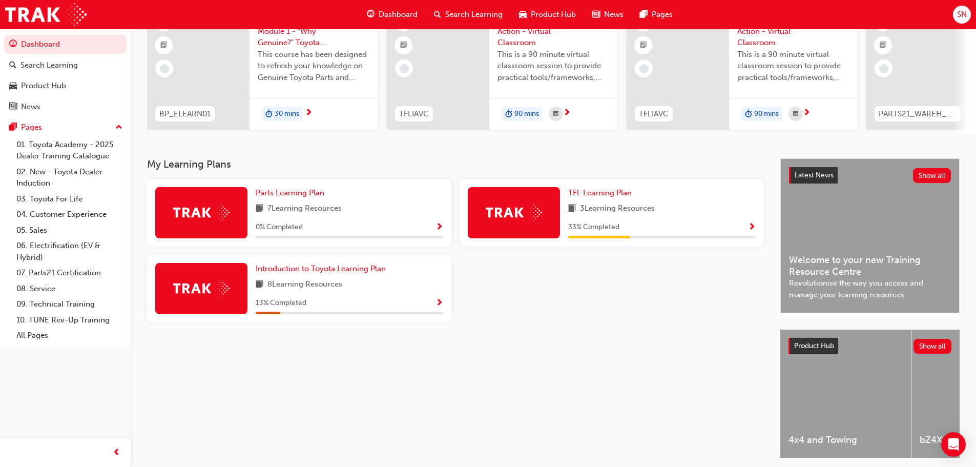
click at [343, 298] on div "Introduction to Toyota Learning Plan 8 Learning Resources 13 % Completed" at bounding box center [350, 288] width 188 height 51
click at [442, 307] on span "Show Progress" at bounding box center [440, 303] width 8 height 9
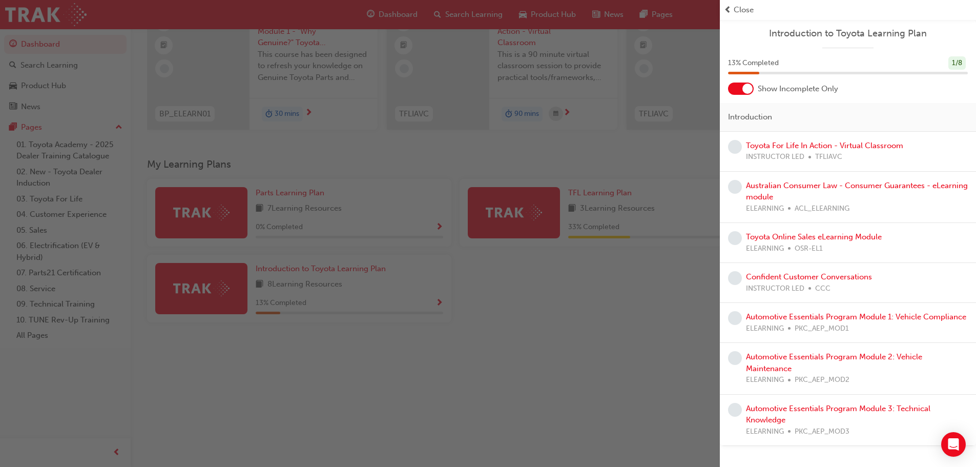
click at [743, 89] on div at bounding box center [748, 89] width 10 height 10
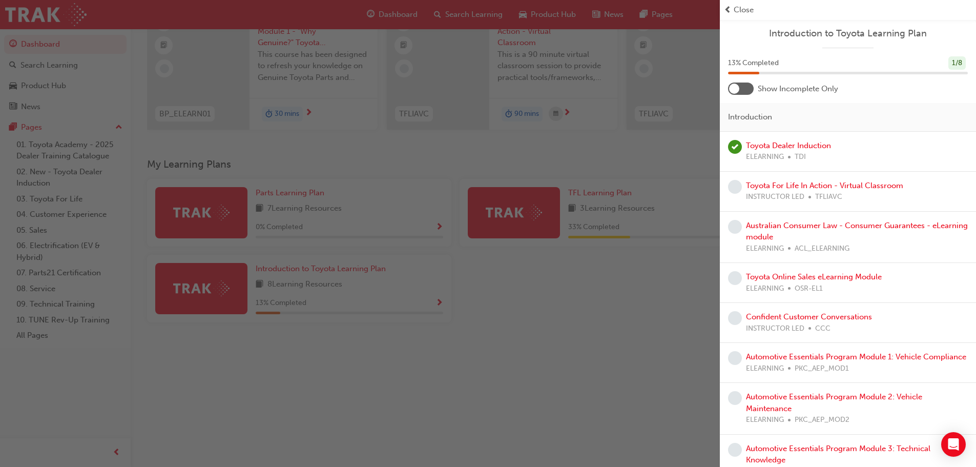
click at [595, 361] on div "button" at bounding box center [360, 233] width 720 height 467
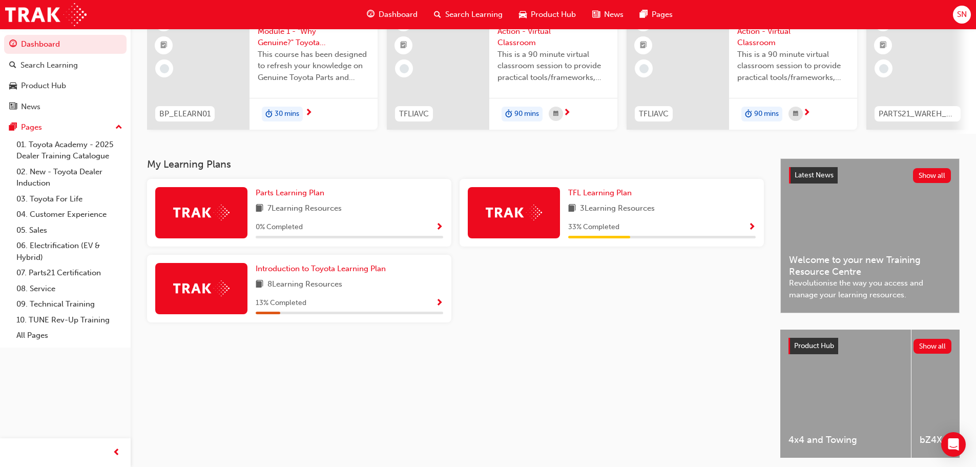
click at [639, 230] on div "33 % Completed" at bounding box center [662, 227] width 188 height 13
click at [753, 230] on span "Show Progress" at bounding box center [752, 227] width 8 height 9
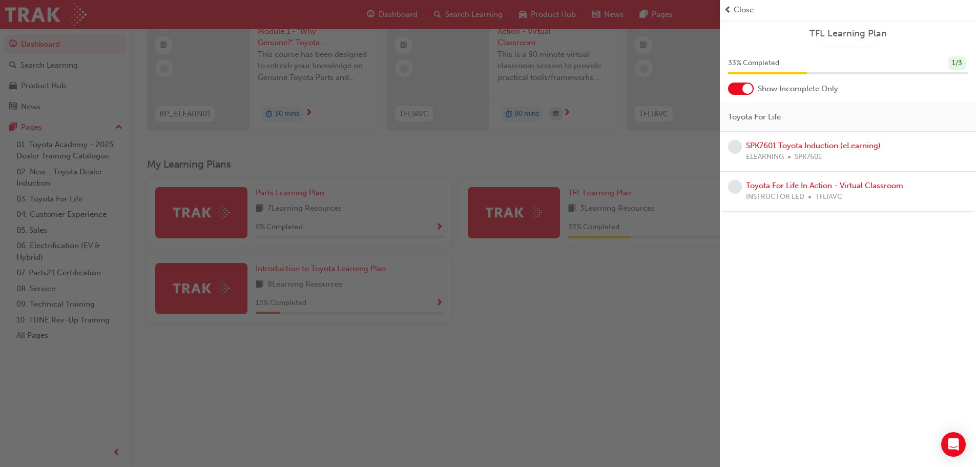
click at [732, 147] on span "learningRecordVerb_NONE-icon" at bounding box center [735, 147] width 14 height 14
click at [785, 147] on link "SPK7601 Toyota Induction (eLearning)" at bounding box center [813, 145] width 135 height 9
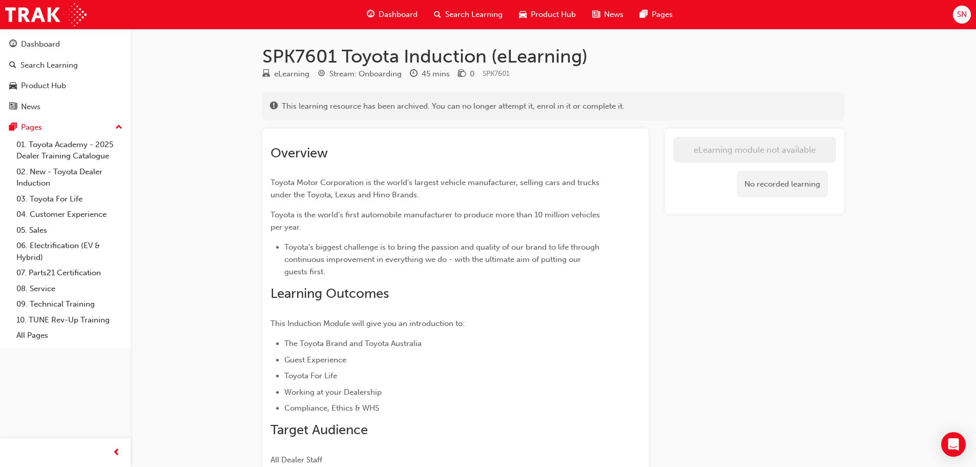
click at [401, 19] on span "Dashboard" at bounding box center [398, 15] width 39 height 12
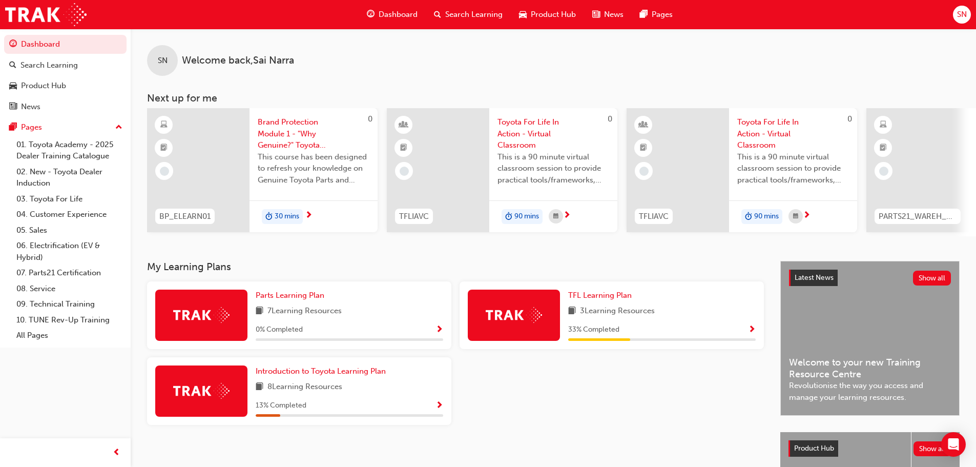
click at [753, 334] on span "Show Progress" at bounding box center [752, 329] width 8 height 9
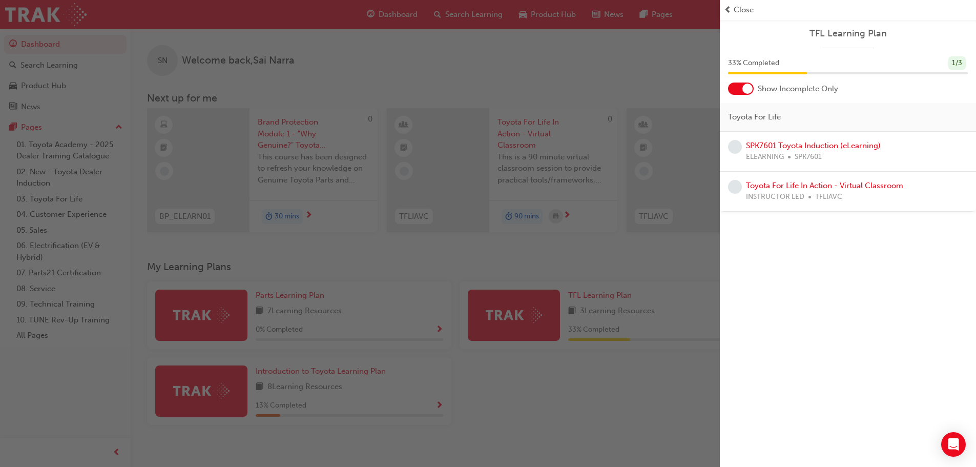
click at [737, 188] on span "learningRecordVerb_NONE-icon" at bounding box center [735, 187] width 14 height 14
click at [764, 189] on link "Toyota For Life In Action - Virtual Classroom" at bounding box center [824, 185] width 157 height 9
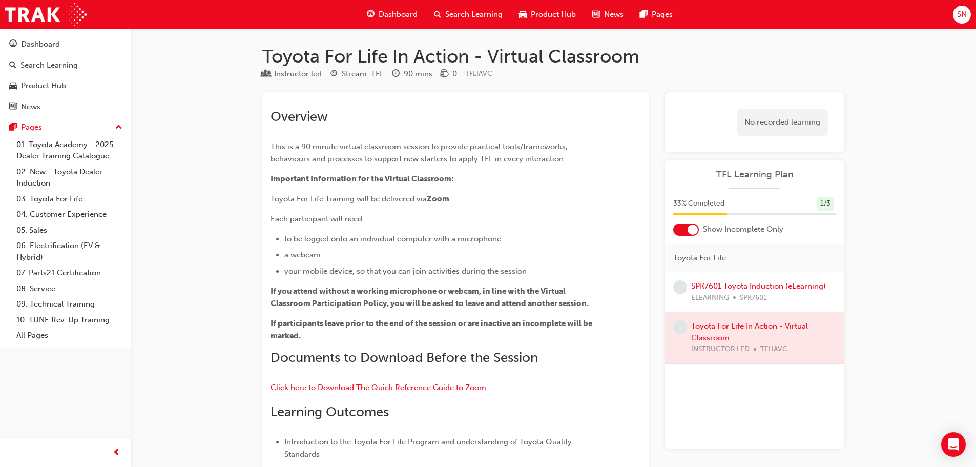
click at [400, 15] on span "Dashboard" at bounding box center [398, 15] width 39 height 12
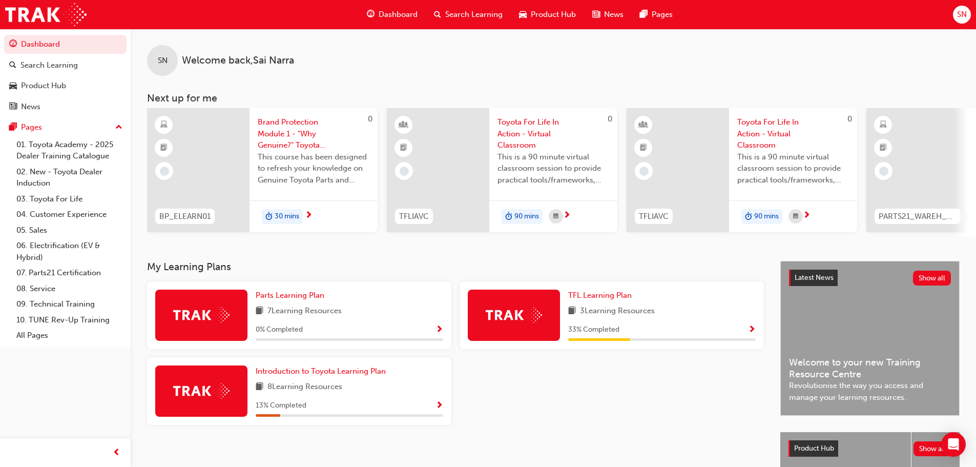
click at [439, 408] on span "Show Progress" at bounding box center [440, 405] width 8 height 9
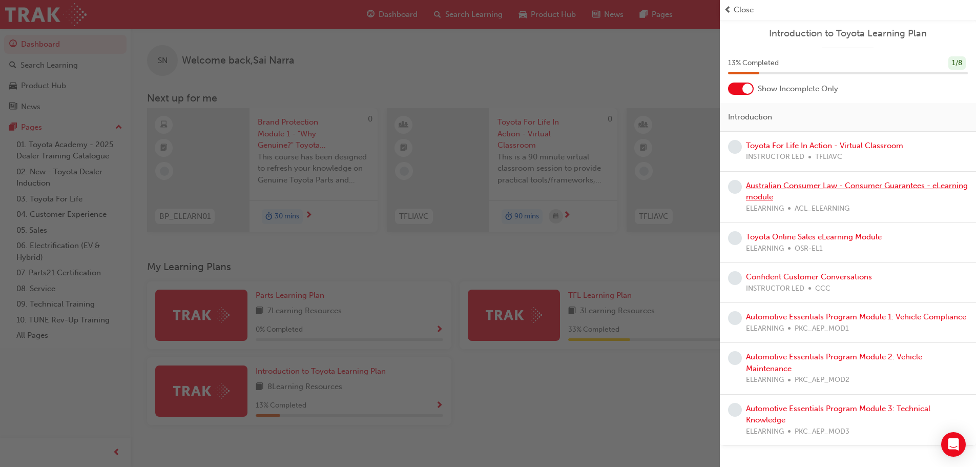
click at [820, 184] on link "Australian Consumer Law - Consumer Guarantees - eLearning module" at bounding box center [857, 191] width 222 height 21
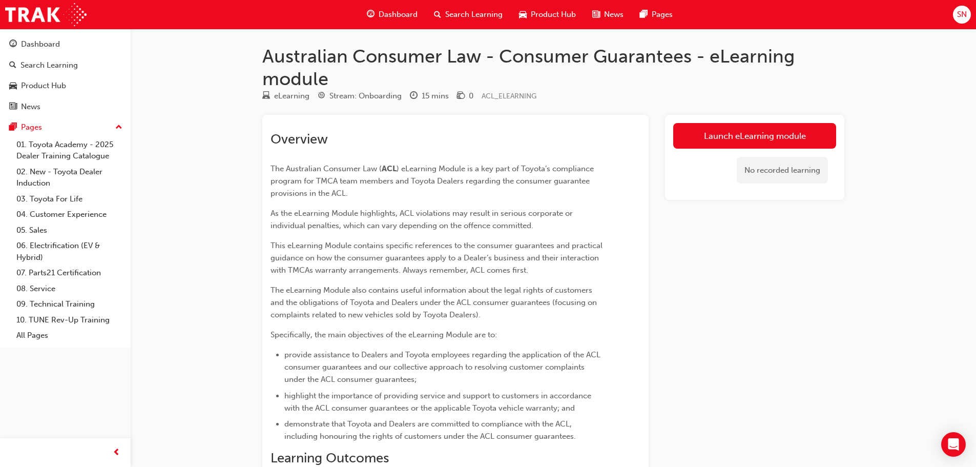
click at [392, 14] on span "Dashboard" at bounding box center [398, 15] width 39 height 12
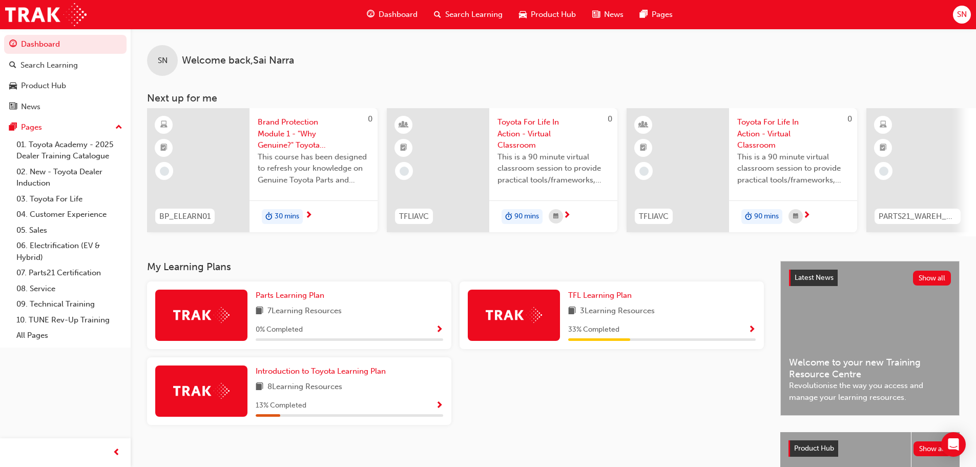
click at [135, 89] on div "SN Welcome back , [PERSON_NAME] Next up for me 0 BP_ELEARN01 Brand Protection M…" at bounding box center [554, 133] width 846 height 208
click at [441, 408] on span "Show Progress" at bounding box center [440, 405] width 8 height 9
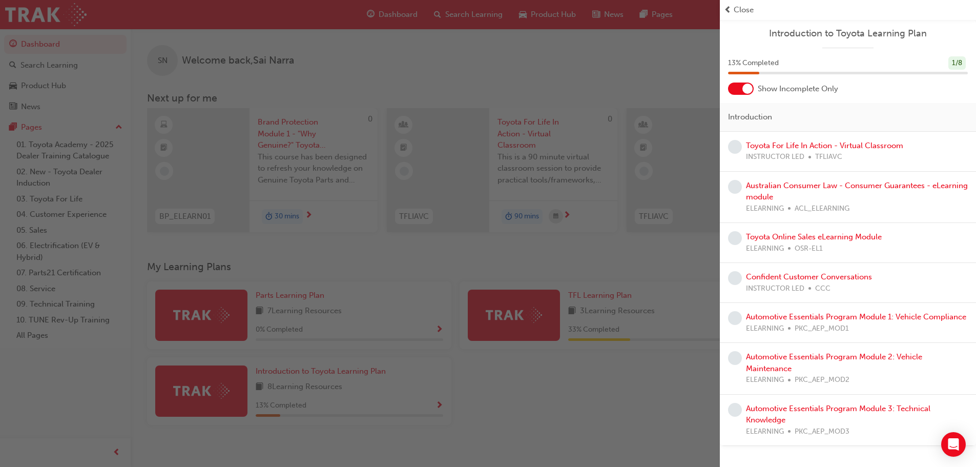
click at [746, 83] on div at bounding box center [741, 89] width 26 height 12
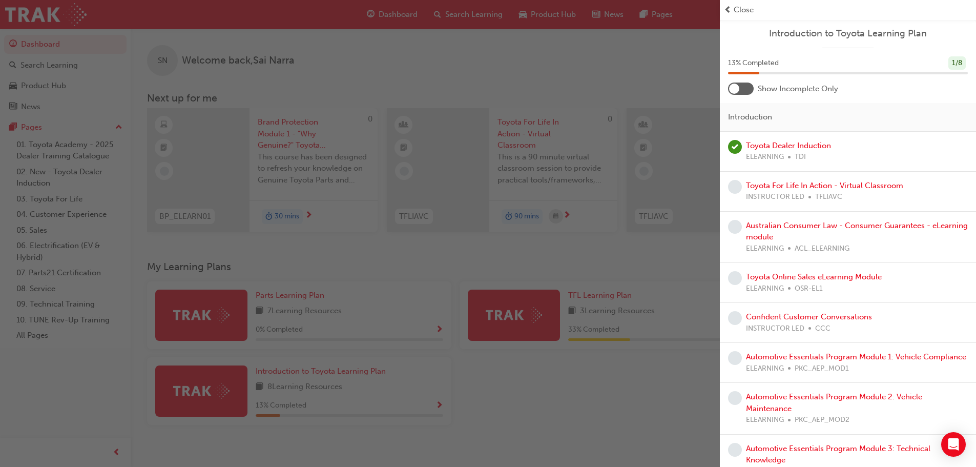
click at [605, 393] on div "button" at bounding box center [360, 233] width 720 height 467
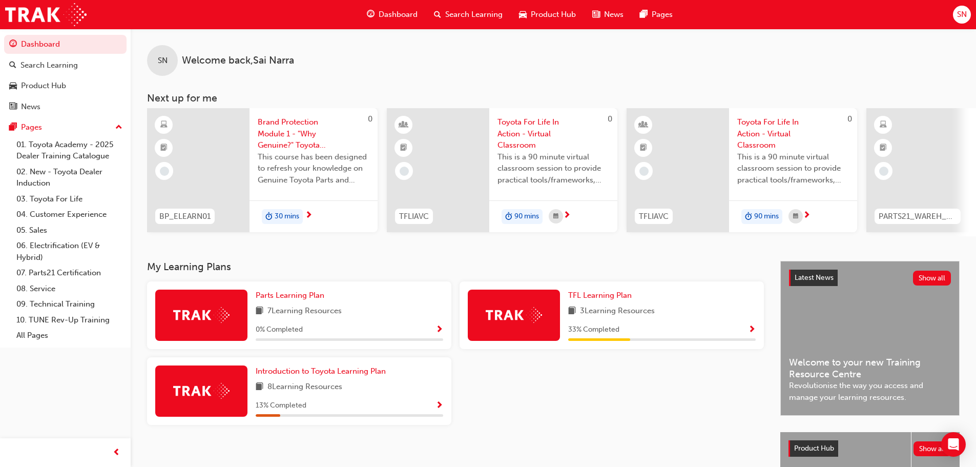
click at [897, 217] on span "PARTS21_WAREH_N1021_EL" at bounding box center [918, 217] width 78 height 12
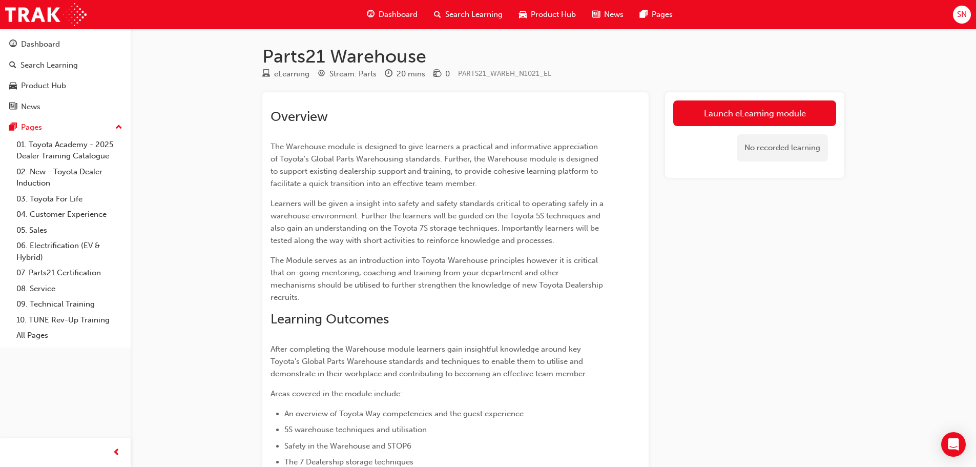
click at [393, 13] on span "Dashboard" at bounding box center [398, 15] width 39 height 12
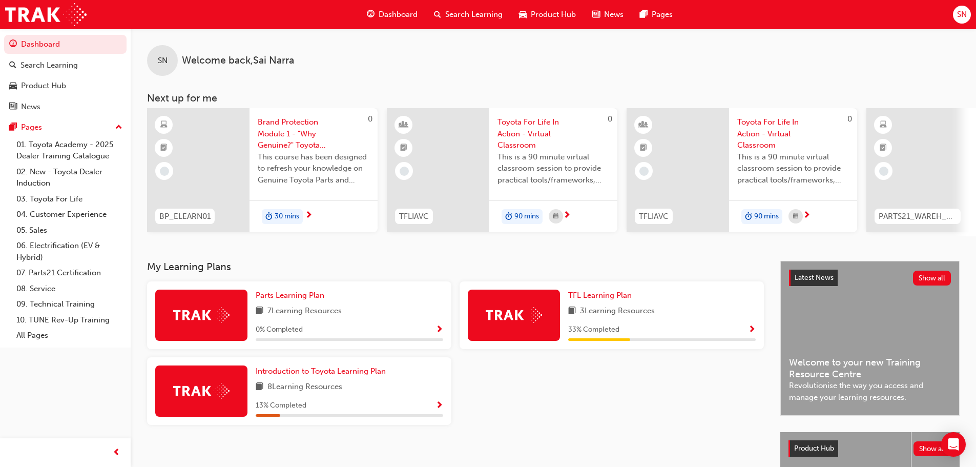
click at [375, 318] on div "7 Learning Resources" at bounding box center [350, 311] width 188 height 13
click at [439, 335] on span "Show Progress" at bounding box center [440, 329] width 8 height 9
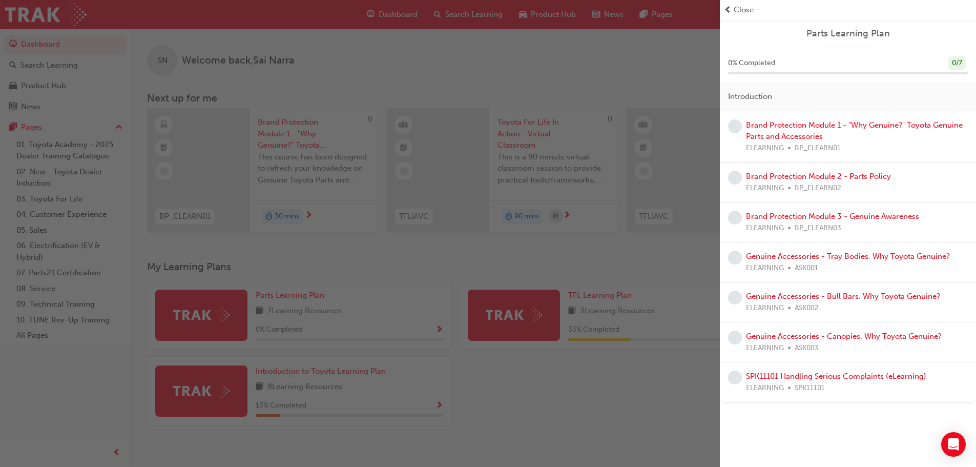
click at [561, 409] on div "button" at bounding box center [360, 233] width 720 height 467
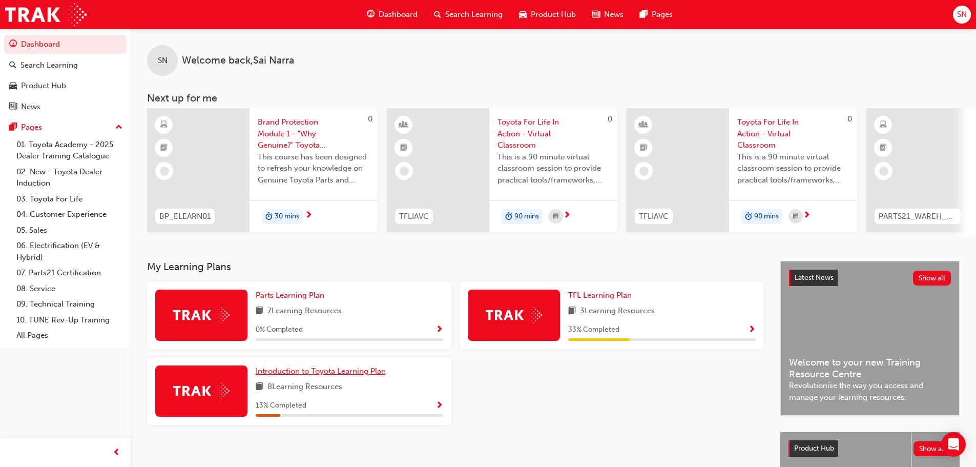
click at [372, 370] on link "Introduction to Toyota Learning Plan" at bounding box center [323, 371] width 134 height 12
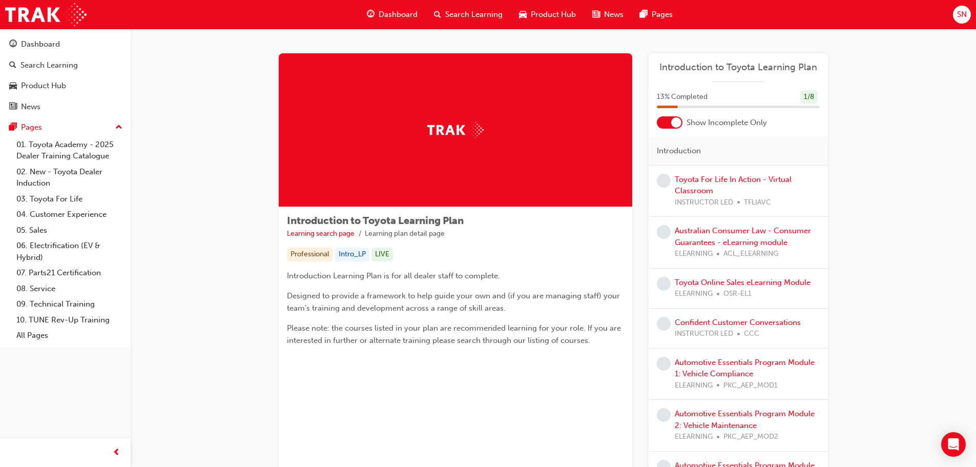
click at [169, 277] on div "Introduction to Toyota Learning Plan Learning search page Learning plan detail …" at bounding box center [554, 290] width 846 height 523
click at [395, 16] on span "Dashboard" at bounding box center [398, 15] width 39 height 12
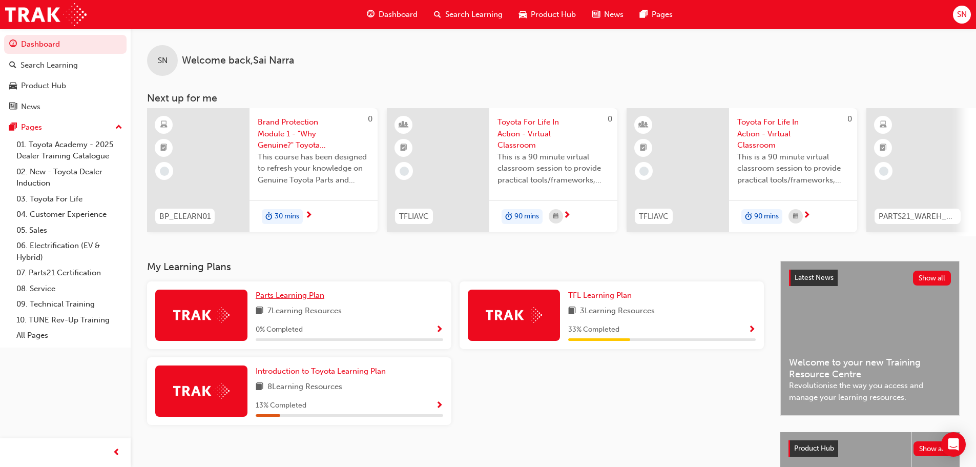
click at [285, 300] on span "Parts Learning Plan" at bounding box center [290, 295] width 69 height 9
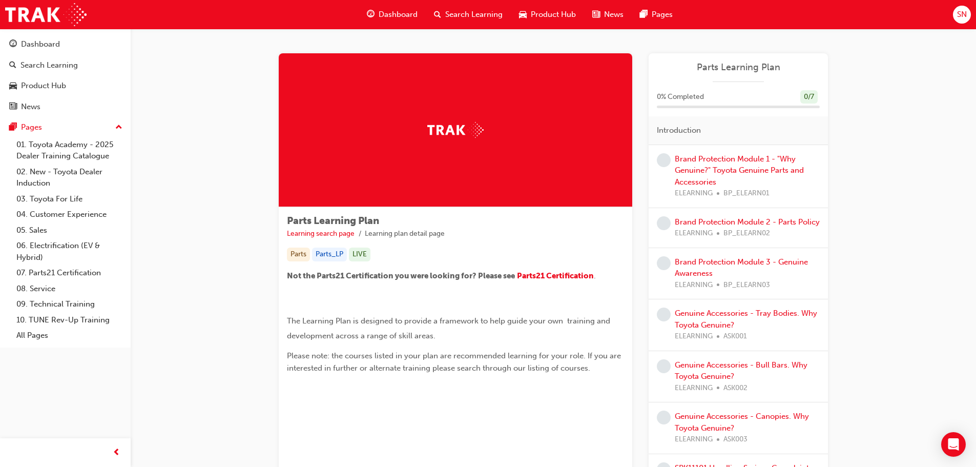
click at [394, 13] on span "Dashboard" at bounding box center [398, 15] width 39 height 12
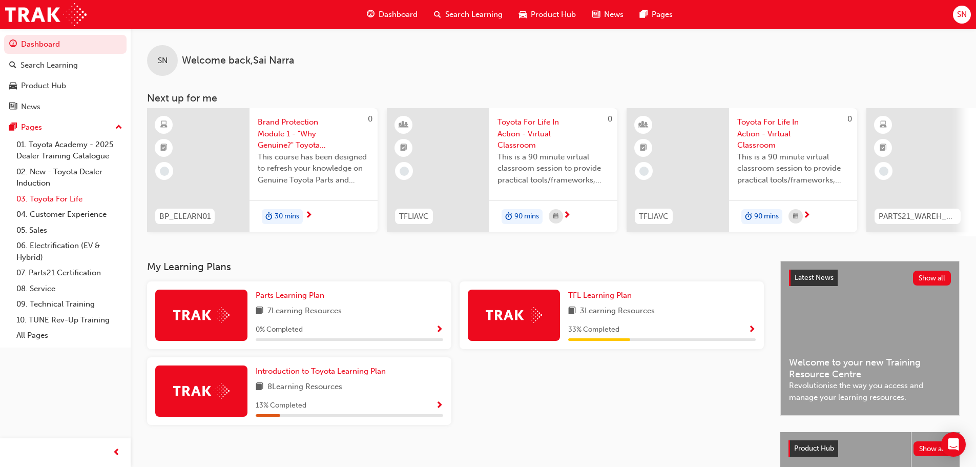
click at [49, 198] on link "03. Toyota For Life" at bounding box center [69, 199] width 114 height 16
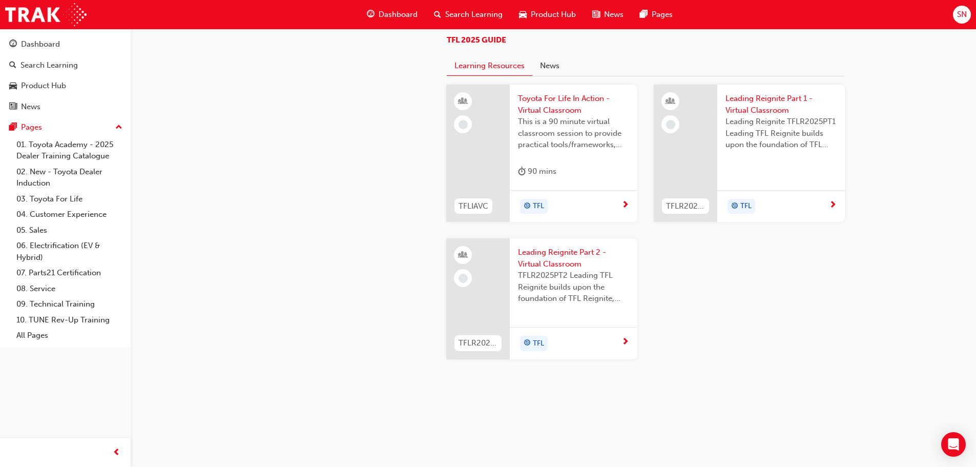
scroll to position [680, 0]
click at [82, 213] on link "04. Customer Experience" at bounding box center [69, 215] width 114 height 16
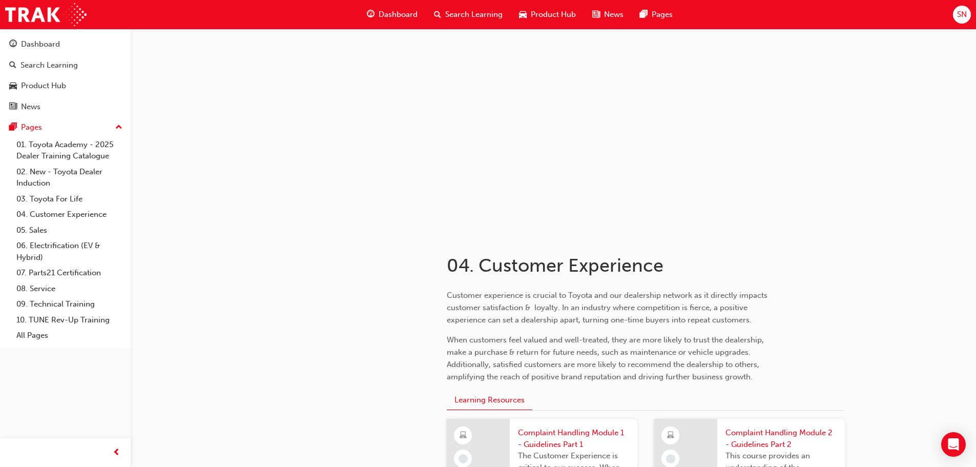
click at [408, 13] on span "Dashboard" at bounding box center [398, 15] width 39 height 12
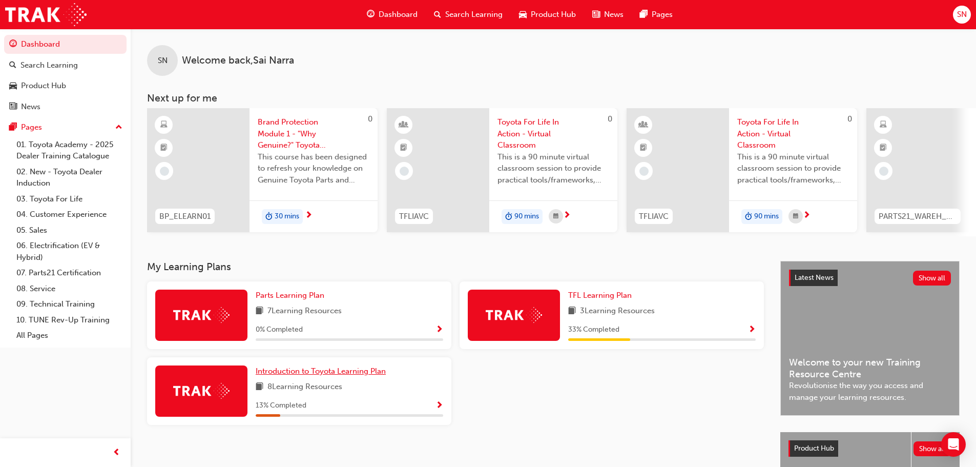
click at [338, 375] on span "Introduction to Toyota Learning Plan" at bounding box center [321, 370] width 130 height 9
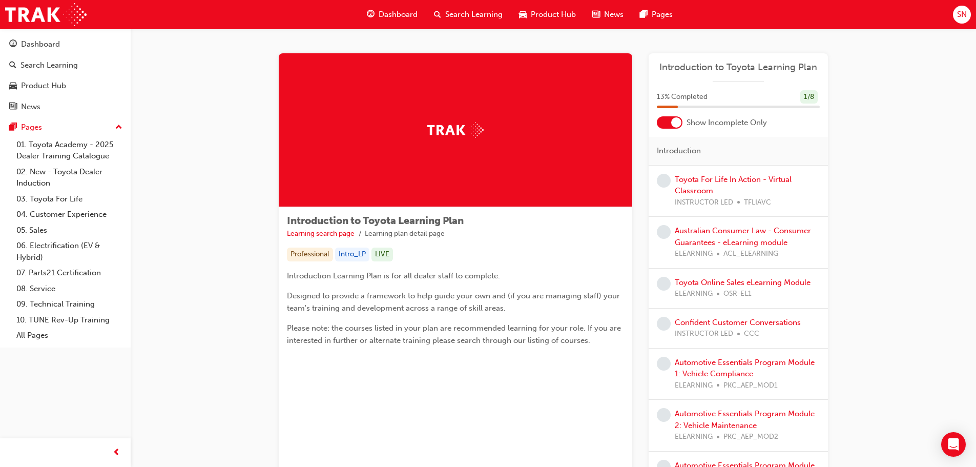
click at [678, 122] on div at bounding box center [676, 122] width 10 height 10
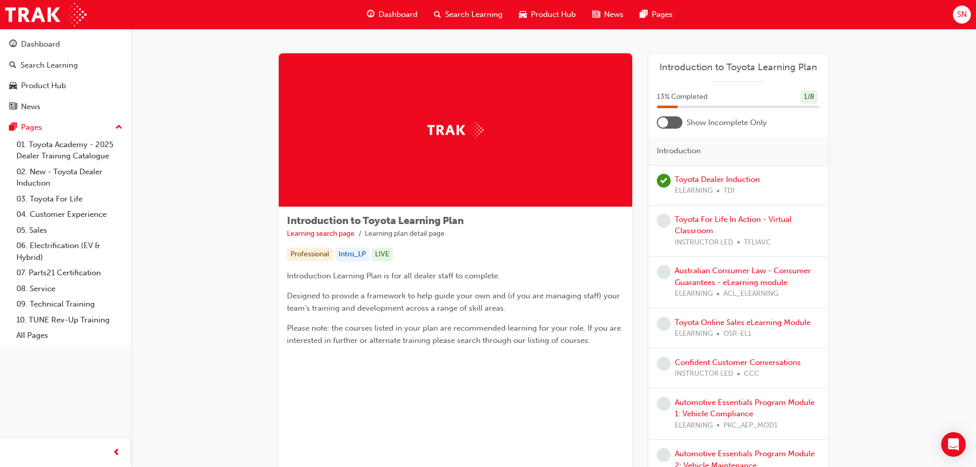
click at [403, 14] on span "Dashboard" at bounding box center [398, 15] width 39 height 12
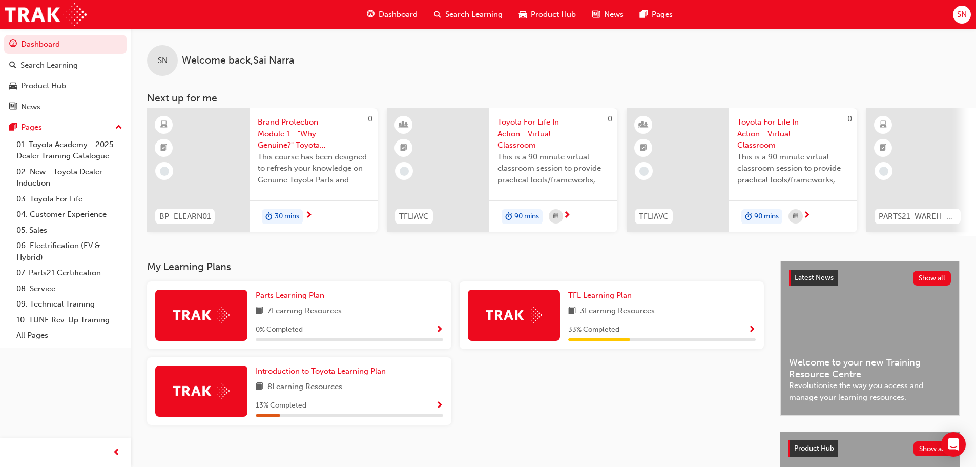
click at [403, 14] on span "Dashboard" at bounding box center [398, 15] width 39 height 12
click at [962, 18] on span "SN" at bounding box center [962, 15] width 10 height 12
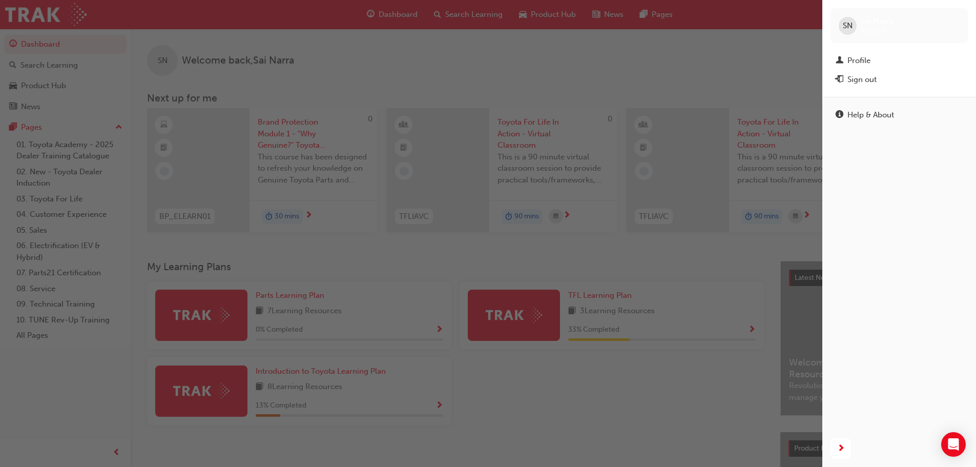
click at [712, 75] on div "button" at bounding box center [411, 233] width 823 height 467
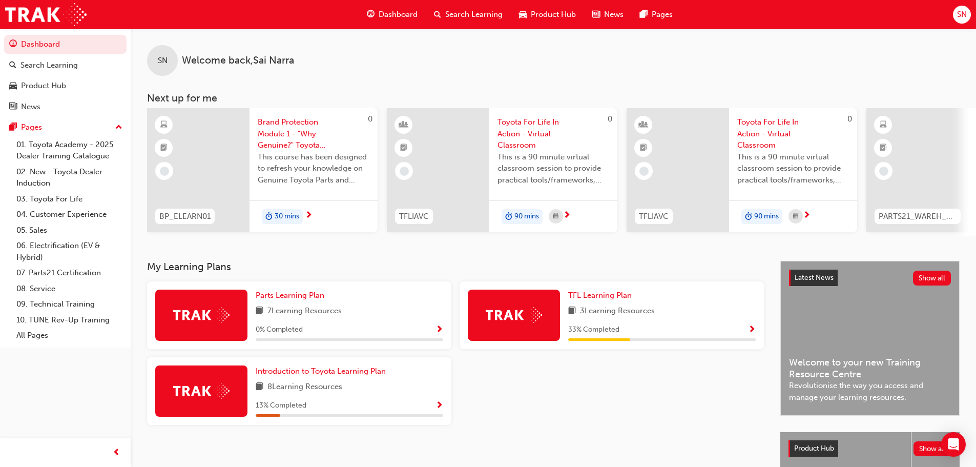
click at [279, 221] on span "30 mins" at bounding box center [287, 217] width 25 height 12
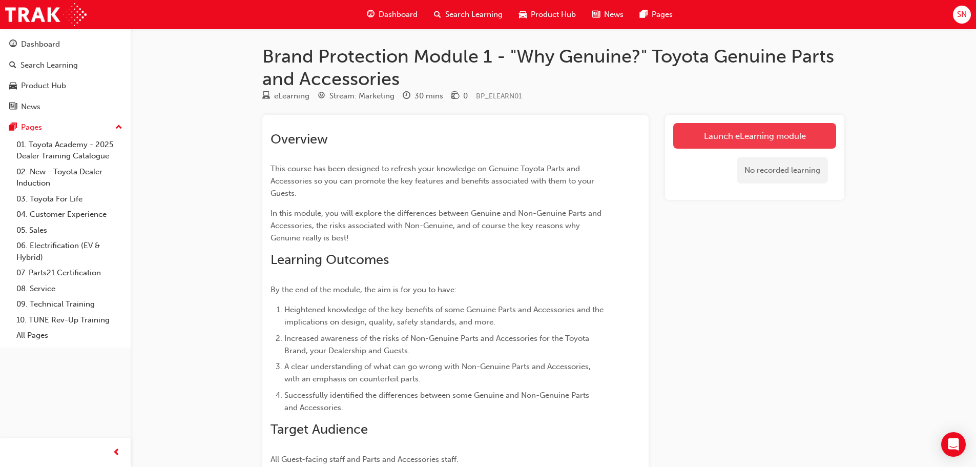
click at [709, 134] on link "Launch eLearning module" at bounding box center [754, 136] width 163 height 26
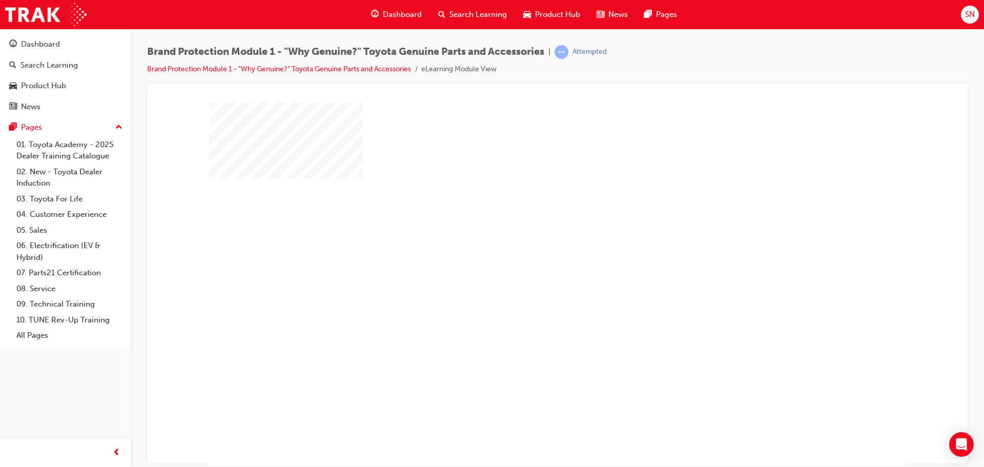
click at [398, 19] on span "Dashboard" at bounding box center [402, 15] width 39 height 12
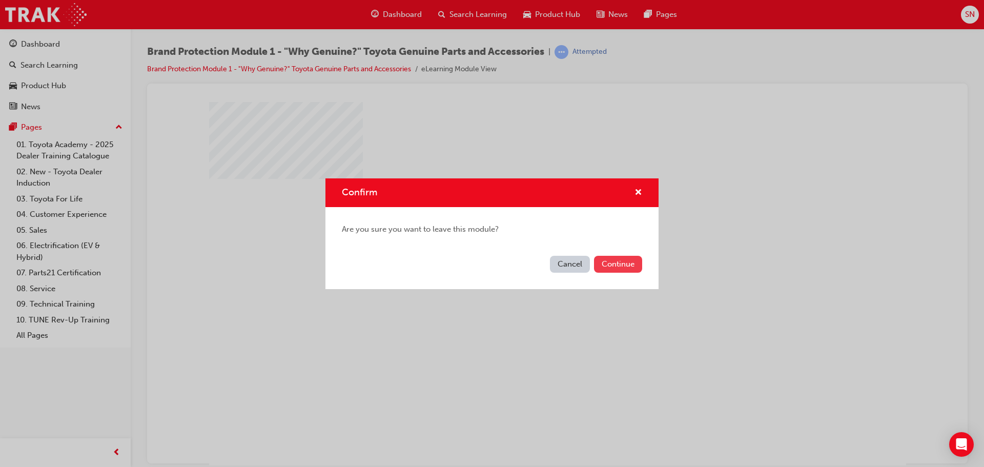
click at [599, 261] on button "Continue" at bounding box center [618, 264] width 48 height 17
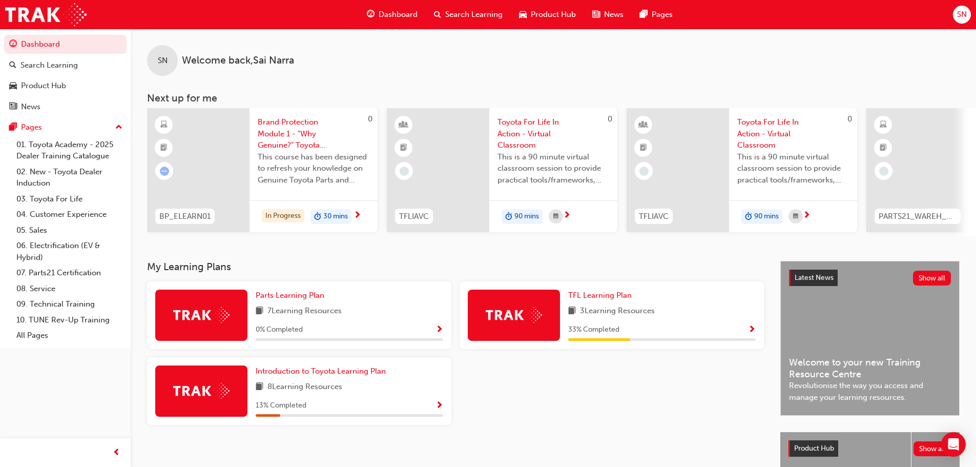
click at [746, 331] on div "33 % Completed" at bounding box center [662, 329] width 188 height 13
click at [751, 330] on span "Show Progress" at bounding box center [752, 329] width 8 height 9
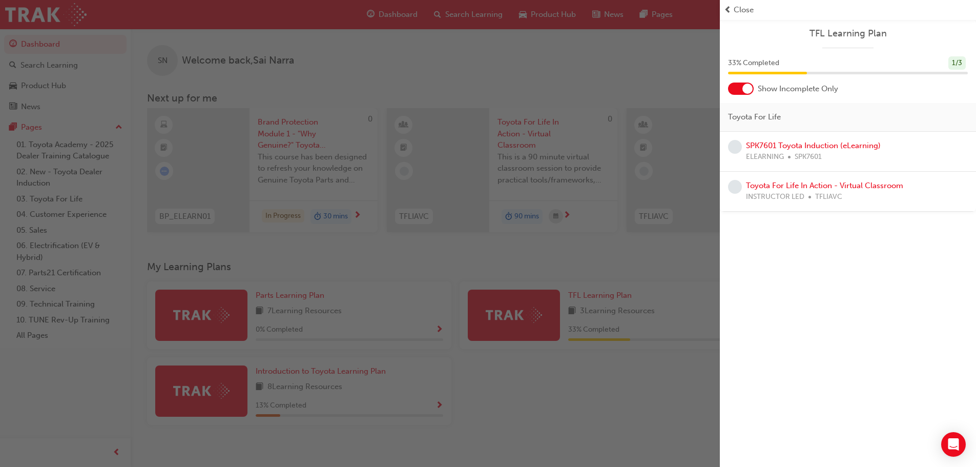
click at [747, 87] on div at bounding box center [748, 89] width 10 height 10
click at [639, 406] on div "button" at bounding box center [360, 233] width 720 height 467
